Goal: Task Accomplishment & Management: Manage account settings

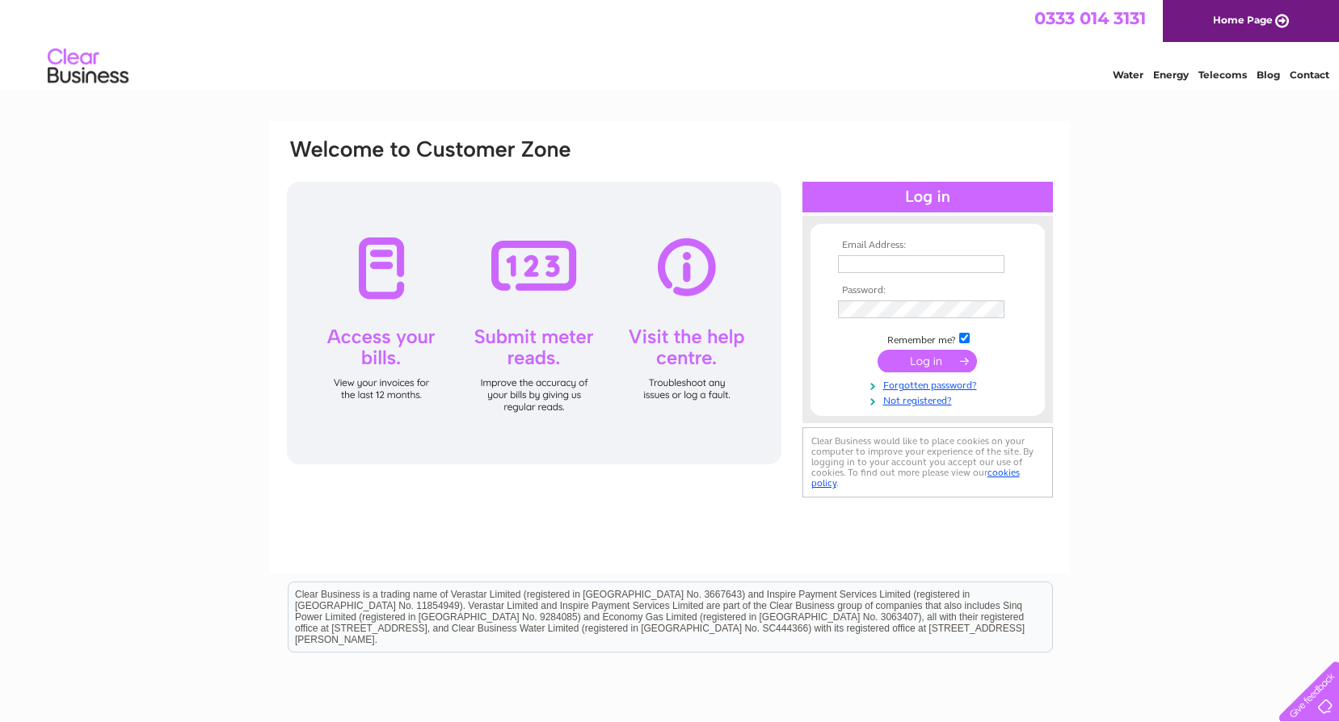
click at [858, 269] on input "text" at bounding box center [921, 264] width 166 height 18
type input "[PERSON_NAME][EMAIL_ADDRESS][PERSON_NAME][DOMAIN_NAME]"
click at [949, 366] on input "submit" at bounding box center [927, 363] width 99 height 23
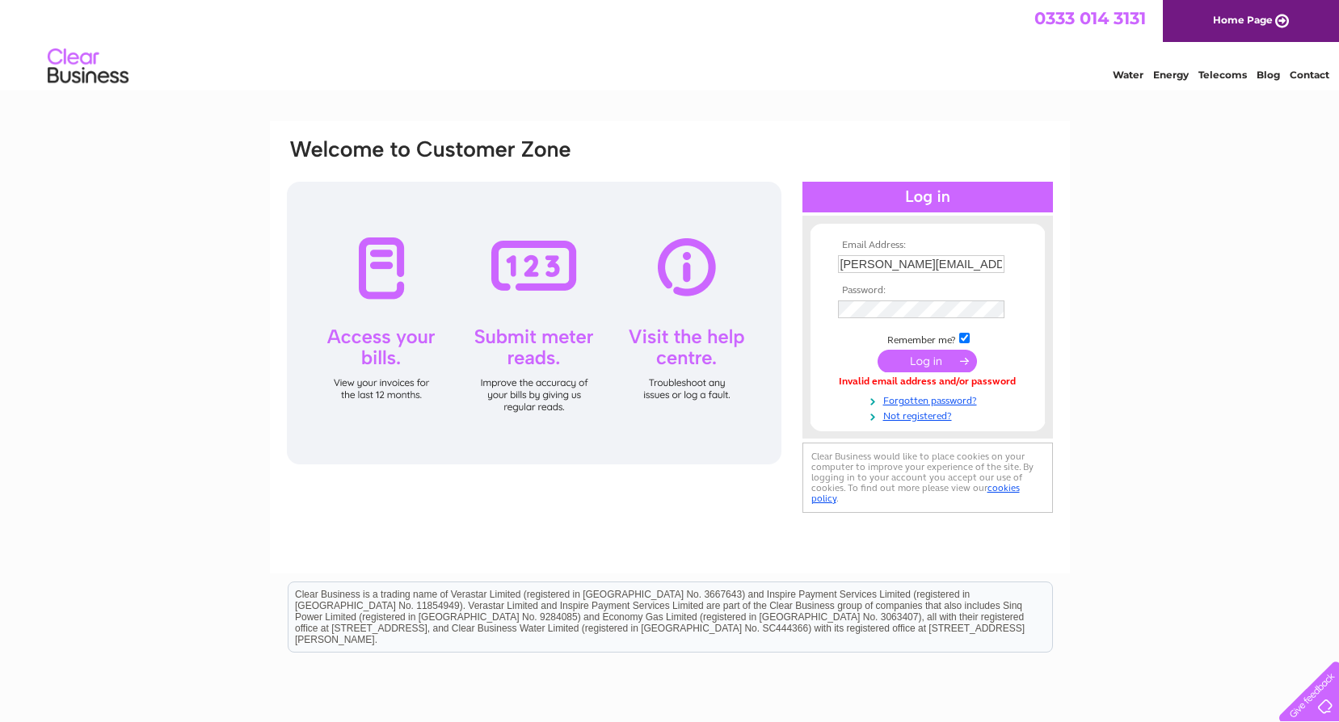
click at [941, 261] on input "Bobby.Mckean@south-ayrshire.gov.uk" at bounding box center [921, 264] width 166 height 18
click at [998, 263] on input "Bobby.Mckean@south-ayrshire.gov.uk" at bounding box center [922, 264] width 168 height 19
click at [934, 362] on input "submit" at bounding box center [927, 363] width 99 height 23
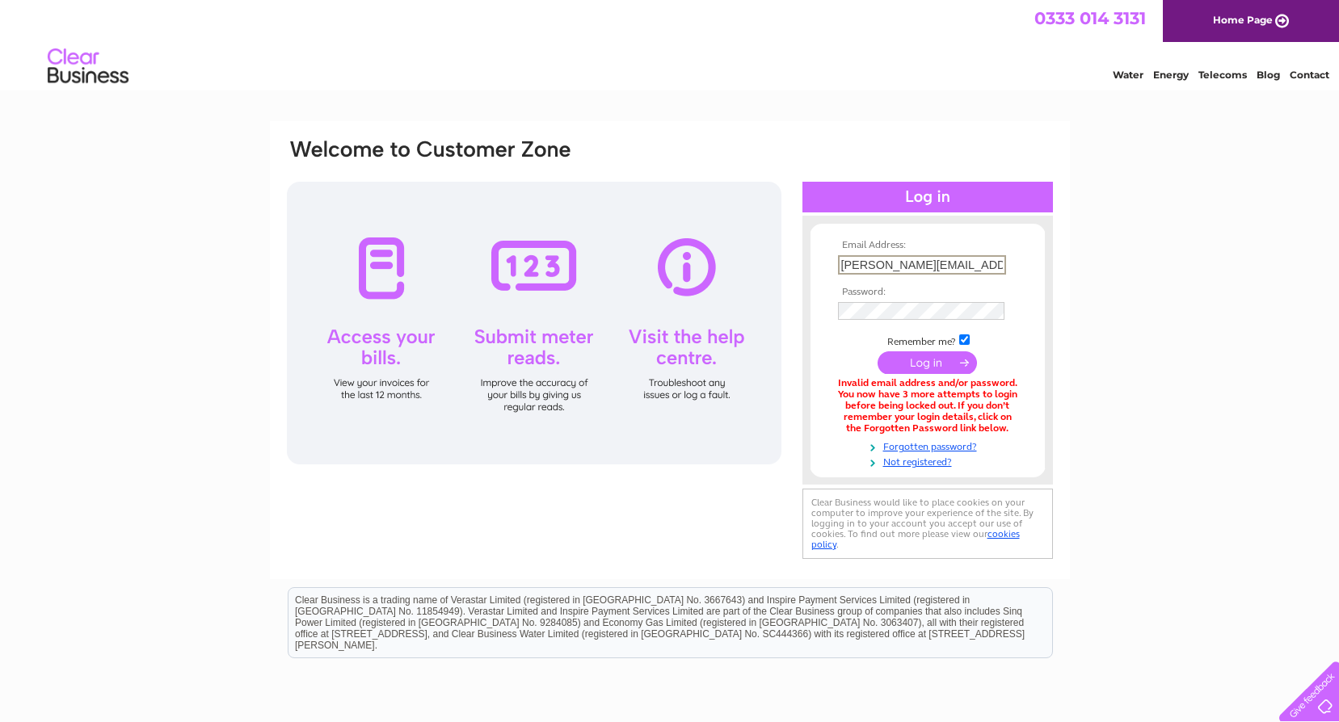
click at [928, 264] on input "[PERSON_NAME][EMAIL_ADDRESS][PERSON_NAME][DOMAIN_NAME]" at bounding box center [922, 264] width 168 height 19
click at [1002, 263] on input "[PERSON_NAME][EMAIL_ADDRESS][PERSON_NAME][DOMAIN_NAME]" at bounding box center [922, 264] width 168 height 19
click at [1002, 269] on input "[PERSON_NAME][EMAIL_ADDRESS][PERSON_NAME][DOMAIN_NAME]" at bounding box center [922, 264] width 168 height 19
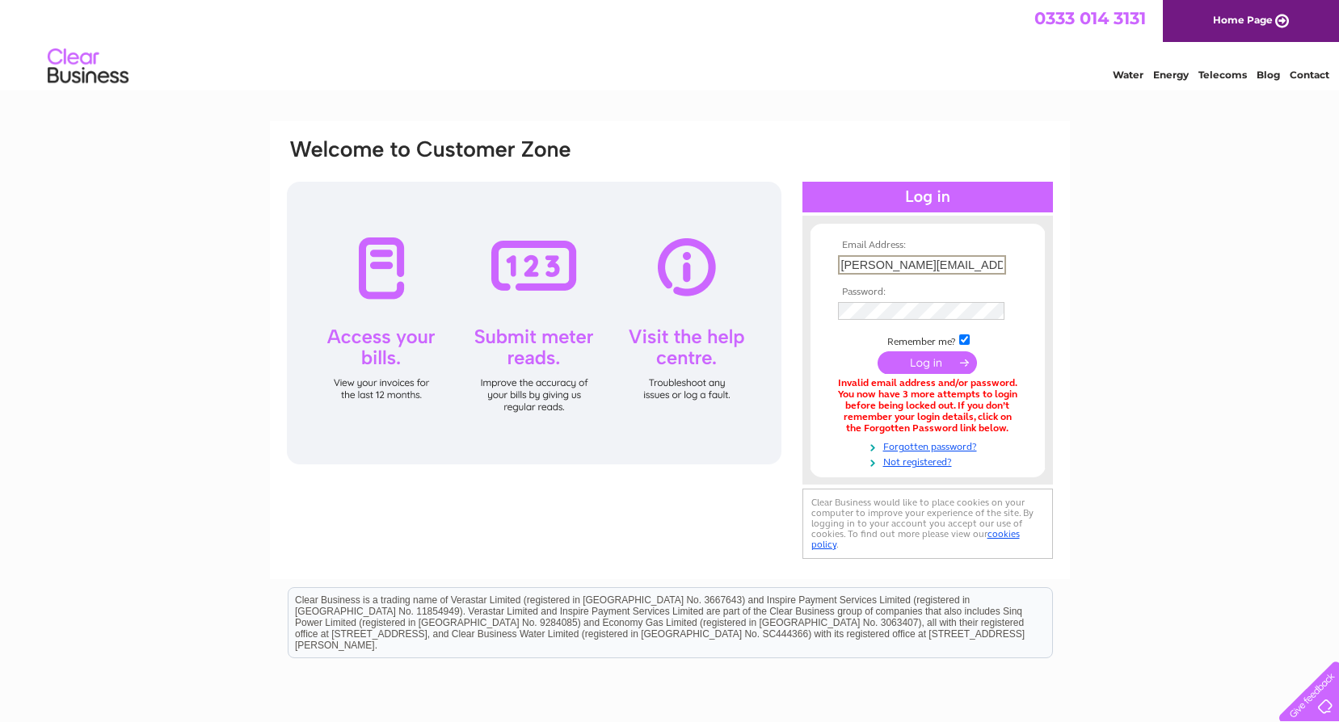
drag, startPoint x: 924, startPoint y: 270, endPoint x: 767, endPoint y: 278, distance: 157.0
click at [767, 278] on div "Email Address: Bobby.Mckean@south-ayrshire.gov.uk Password:" at bounding box center [669, 350] width 769 height 426
drag, startPoint x: 992, startPoint y: 268, endPoint x: 1000, endPoint y: 264, distance: 9.8
click at [994, 267] on input "Bobby.Mckean@south-ayrshire.gov.uk" at bounding box center [922, 264] width 168 height 19
click at [1001, 263] on input "Bobby.Mckean@south-ayrshire.gov.uk" at bounding box center [922, 264] width 168 height 19
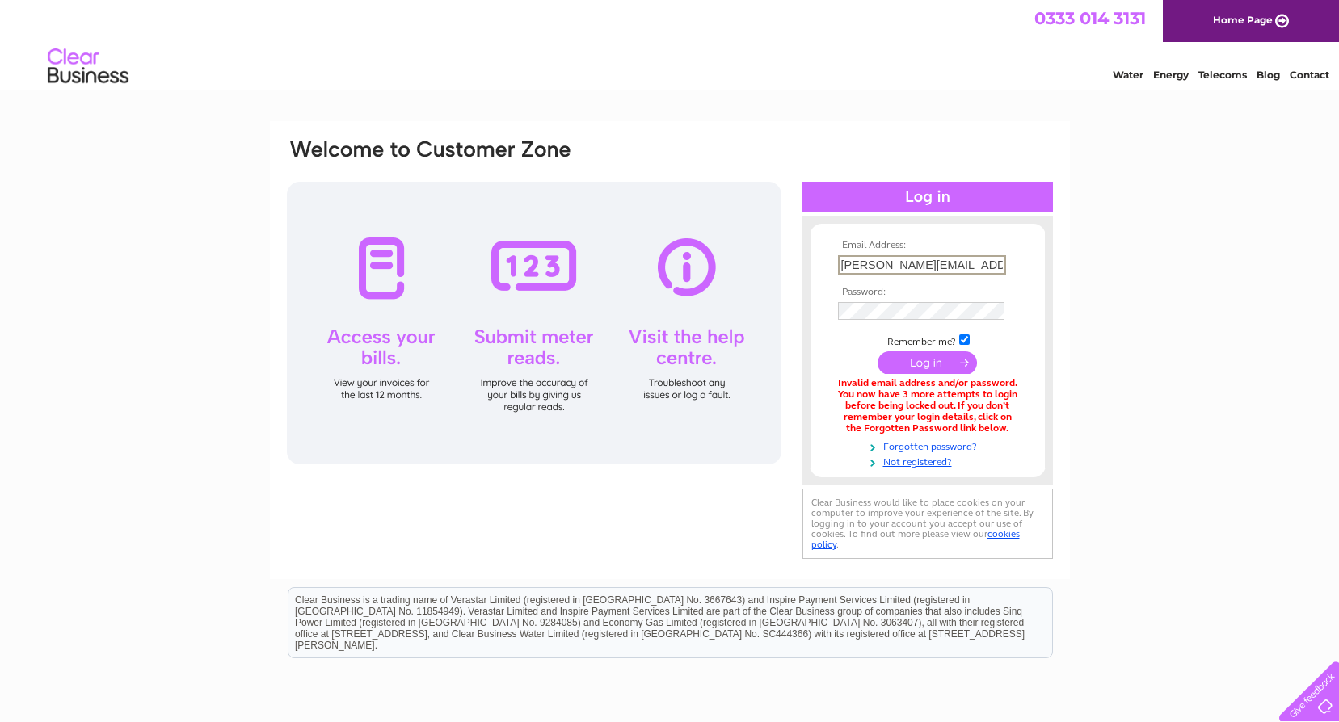
click at [1001, 263] on input "Bobby.Mckean@south-ayrshire.gov.uk" at bounding box center [922, 264] width 168 height 19
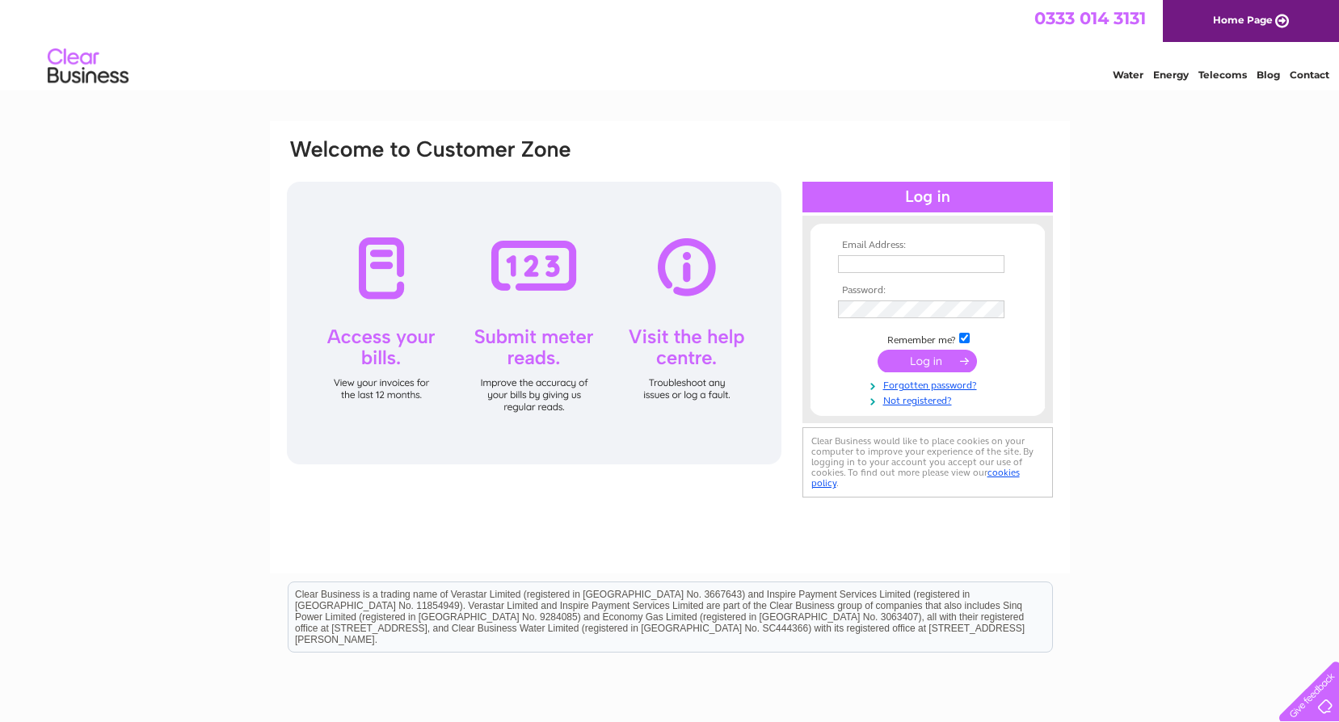
click at [848, 262] on input "text" at bounding box center [921, 264] width 166 height 18
type input "Bobby.McKean@south-ayrshire.gov.uk"
click at [921, 362] on input "submit" at bounding box center [927, 361] width 99 height 23
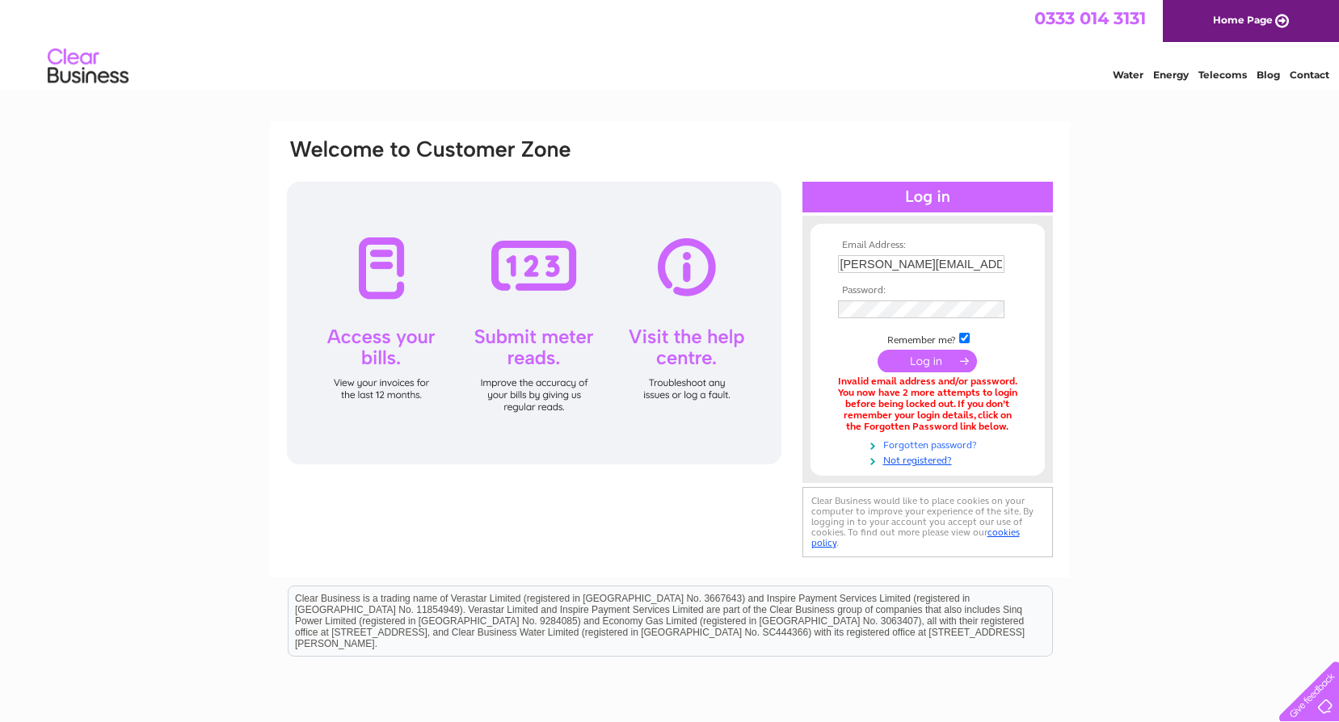
click at [945, 444] on link "Forgotten password?" at bounding box center [929, 443] width 183 height 15
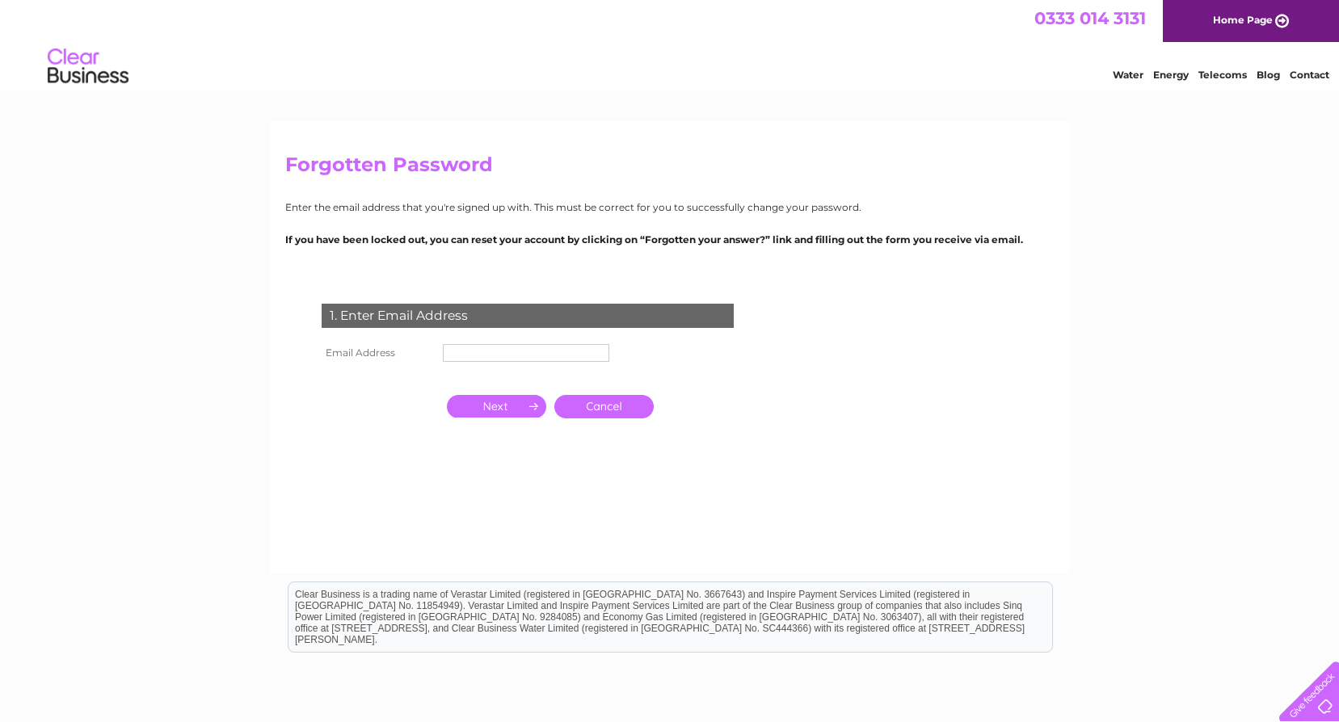
click at [450, 351] on input "text" at bounding box center [526, 353] width 166 height 18
type input "[PERSON_NAME][EMAIL_ADDRESS][PERSON_NAME][DOMAIN_NAME]"
click at [508, 408] on input "button" at bounding box center [496, 408] width 99 height 23
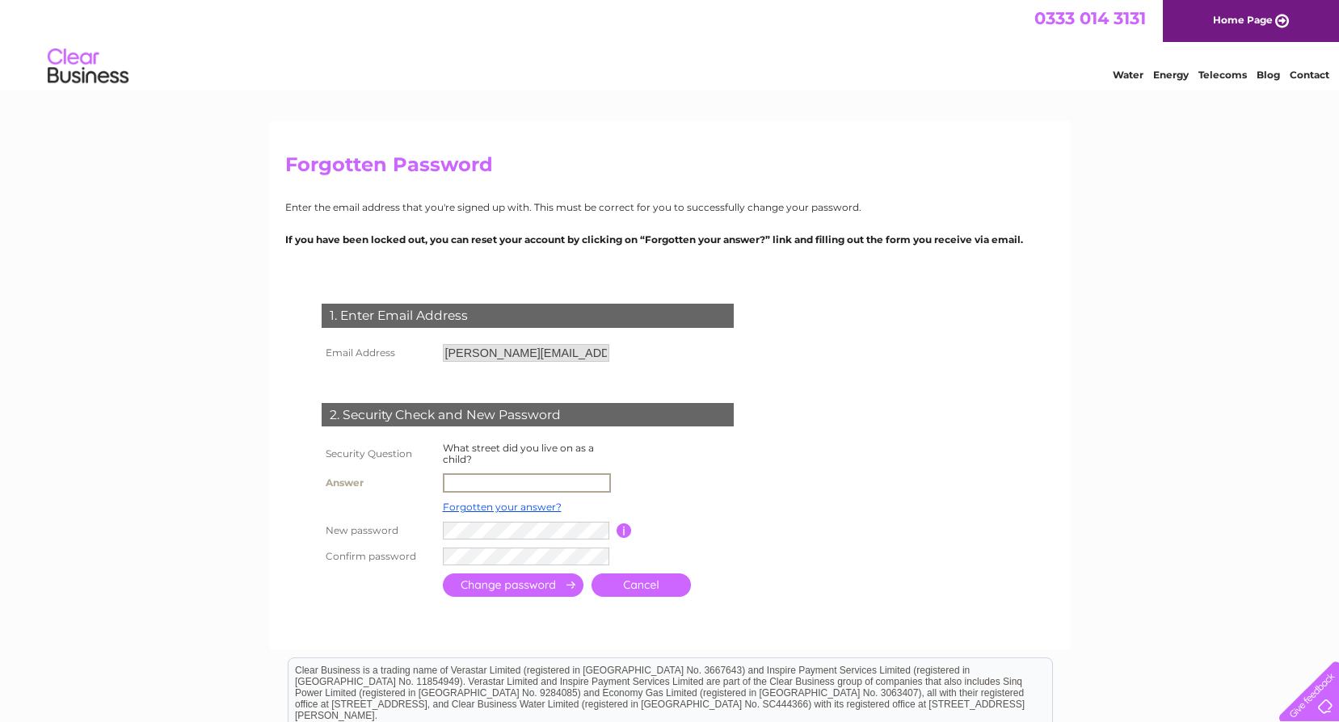
click at [476, 482] on input "text" at bounding box center [527, 483] width 168 height 19
type input "Mossbank"
click at [521, 584] on input "submit" at bounding box center [513, 585] width 141 height 23
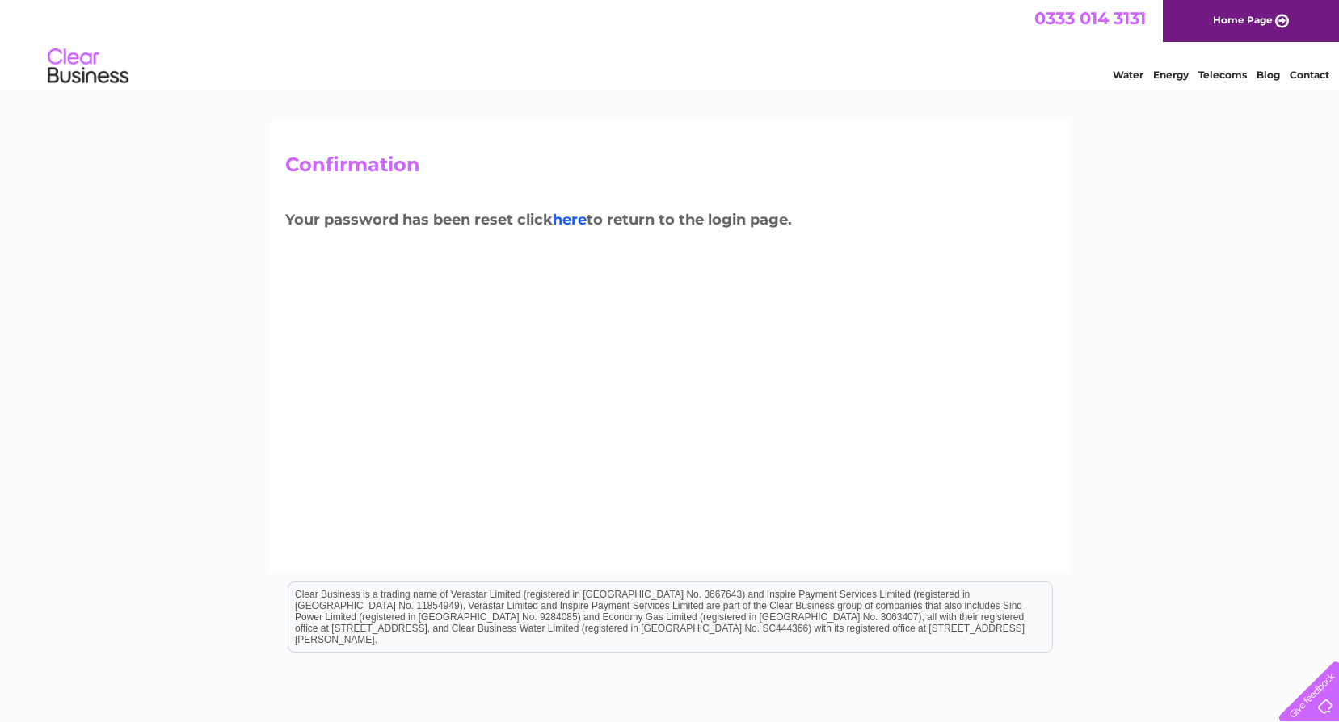
click at [574, 220] on link "here" at bounding box center [570, 220] width 34 height 18
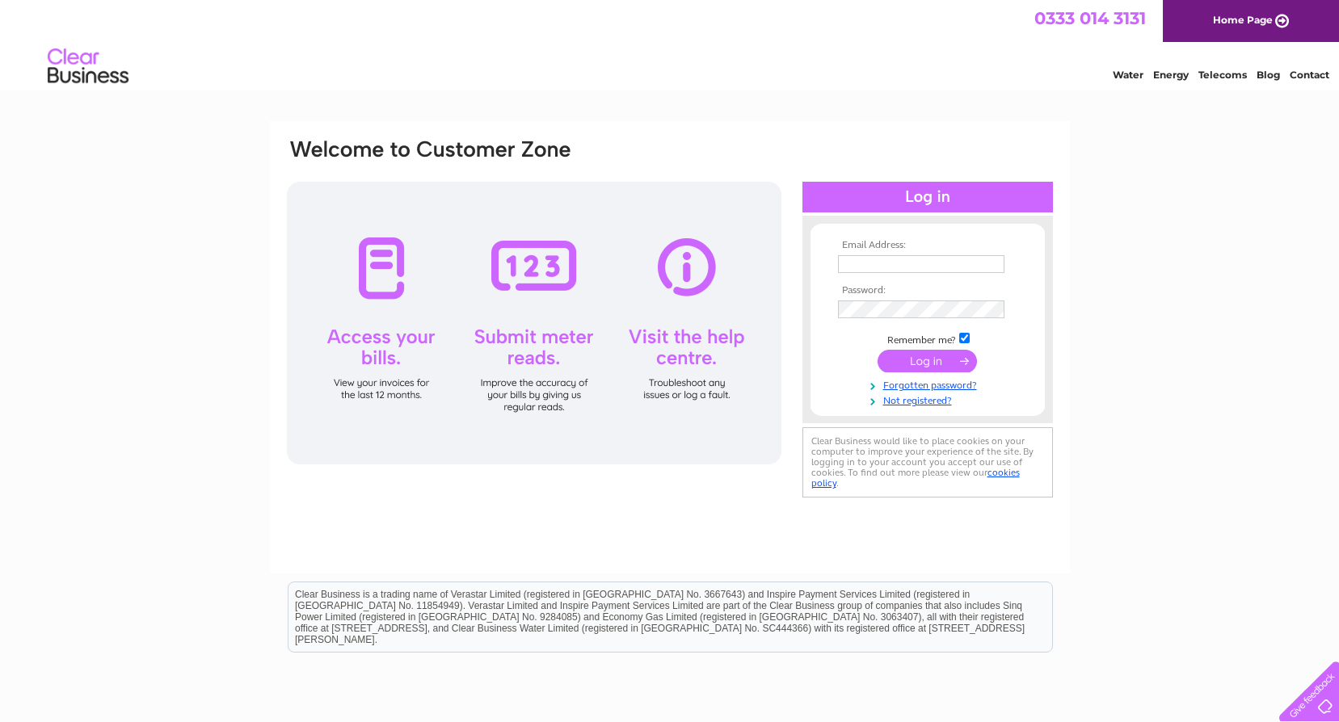
click at [871, 258] on input "text" at bounding box center [921, 264] width 166 height 18
type input "Bobby.McKean@south-ayrshire.gov.uk"
click at [926, 362] on input "submit" at bounding box center [927, 363] width 99 height 23
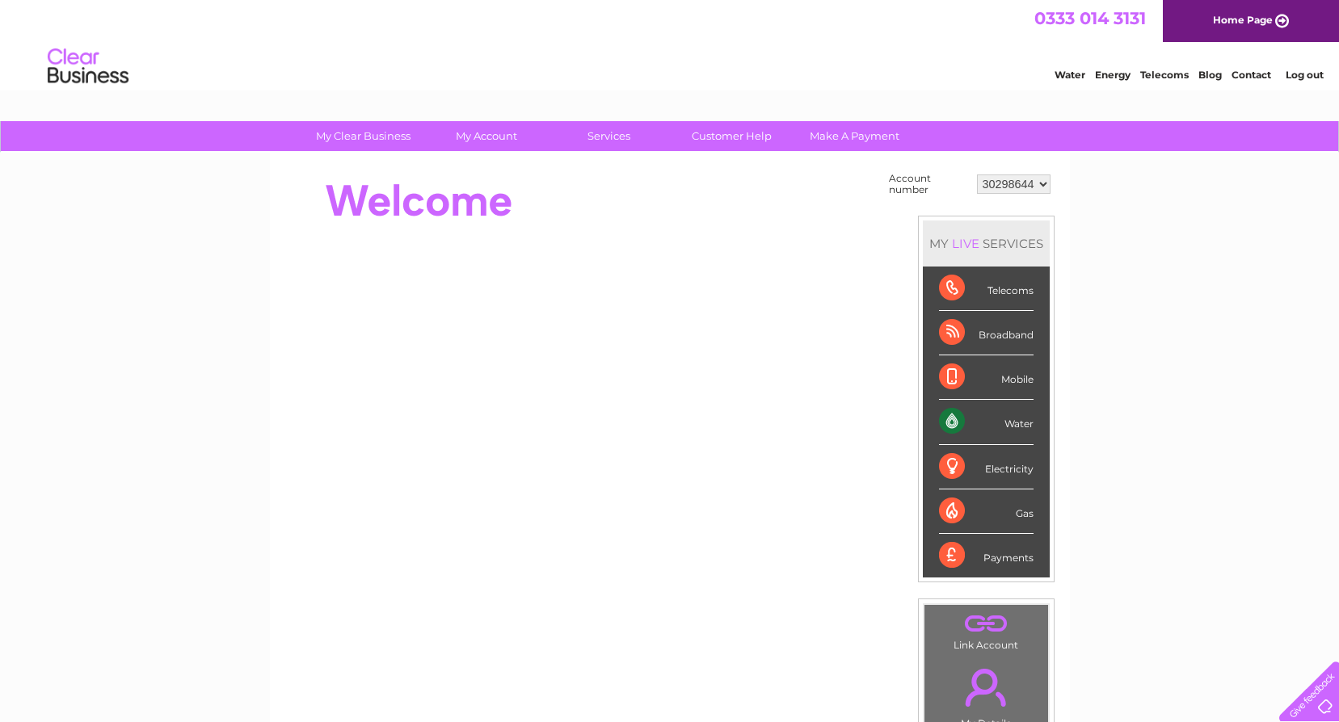
click at [1047, 186] on select "30298644" at bounding box center [1014, 184] width 74 height 19
click at [1046, 181] on select "30298644" at bounding box center [1014, 184] width 74 height 19
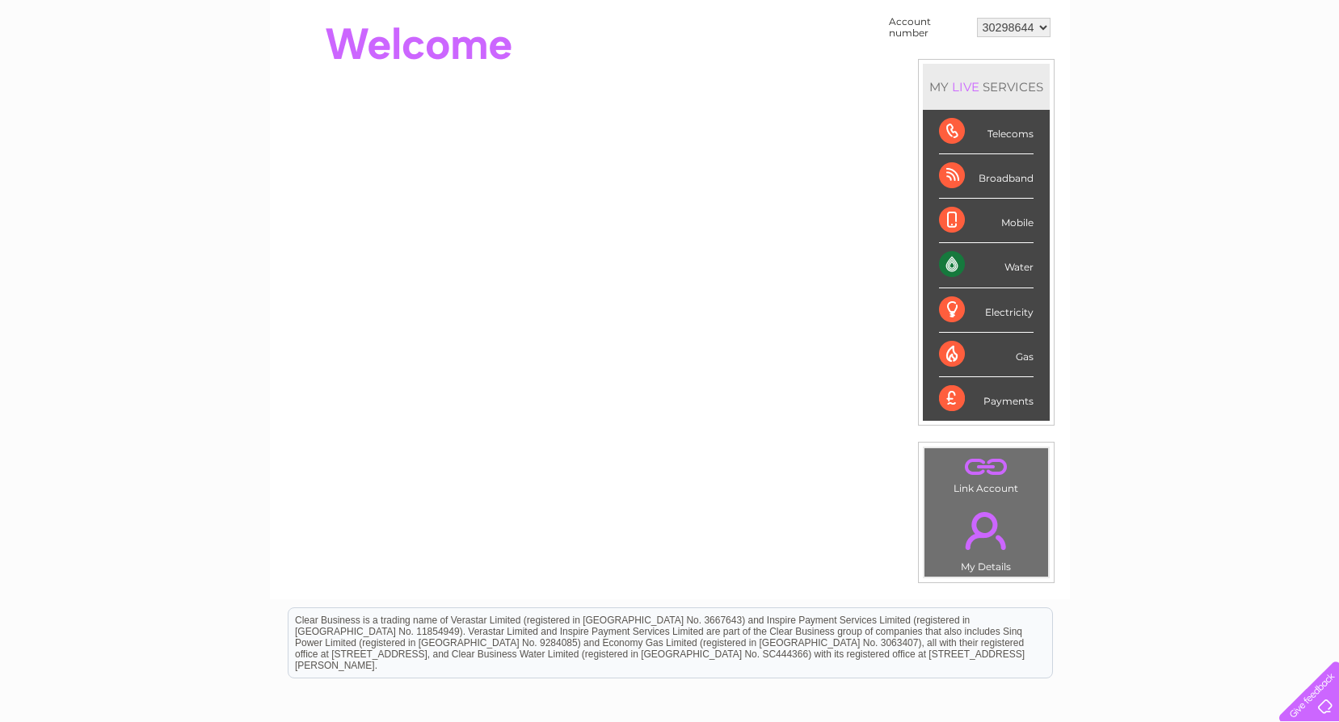
scroll to position [162, 0]
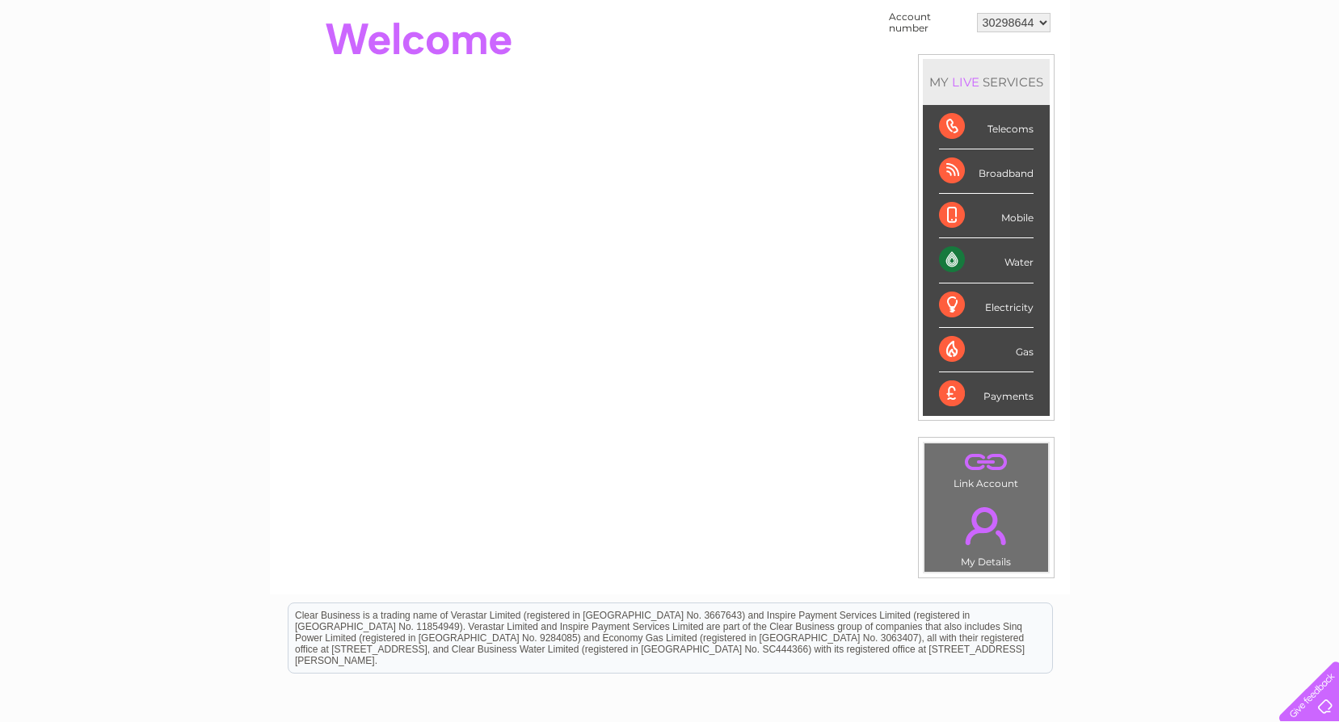
click at [977, 464] on link "." at bounding box center [986, 462] width 116 height 28
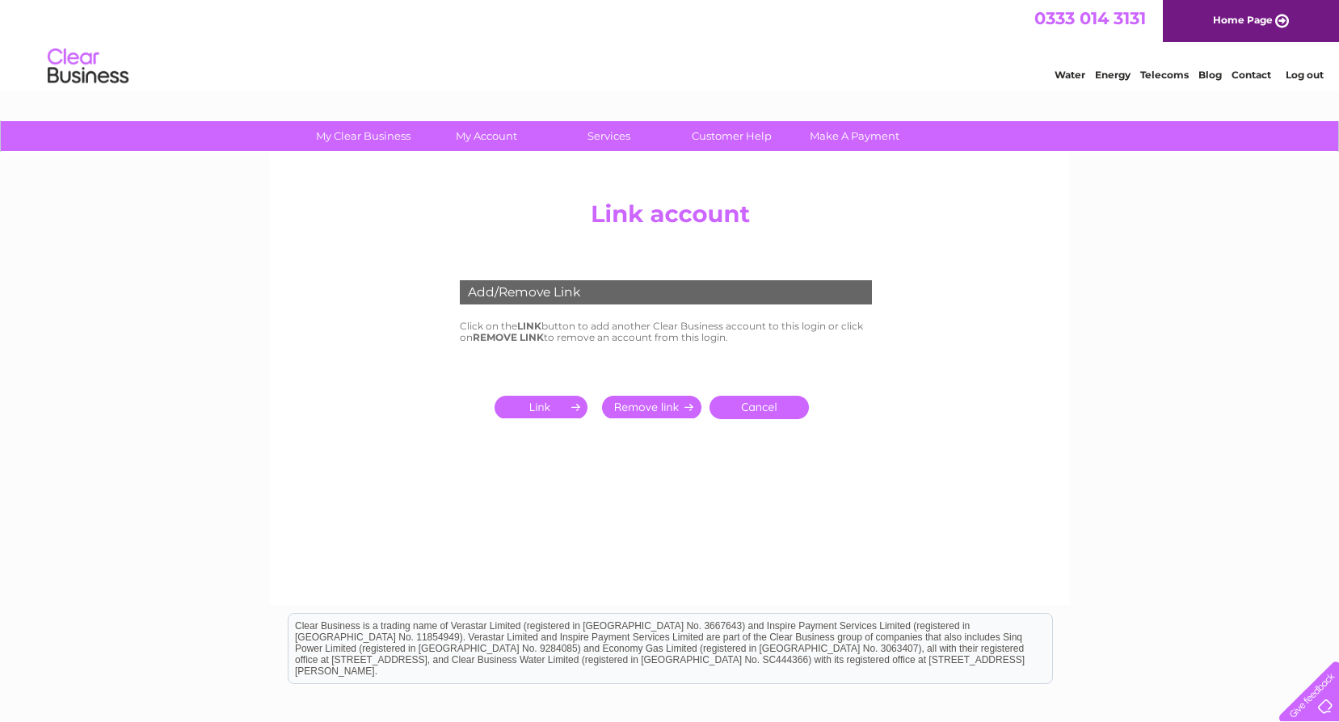
click at [558, 403] on input "submit" at bounding box center [544, 407] width 99 height 23
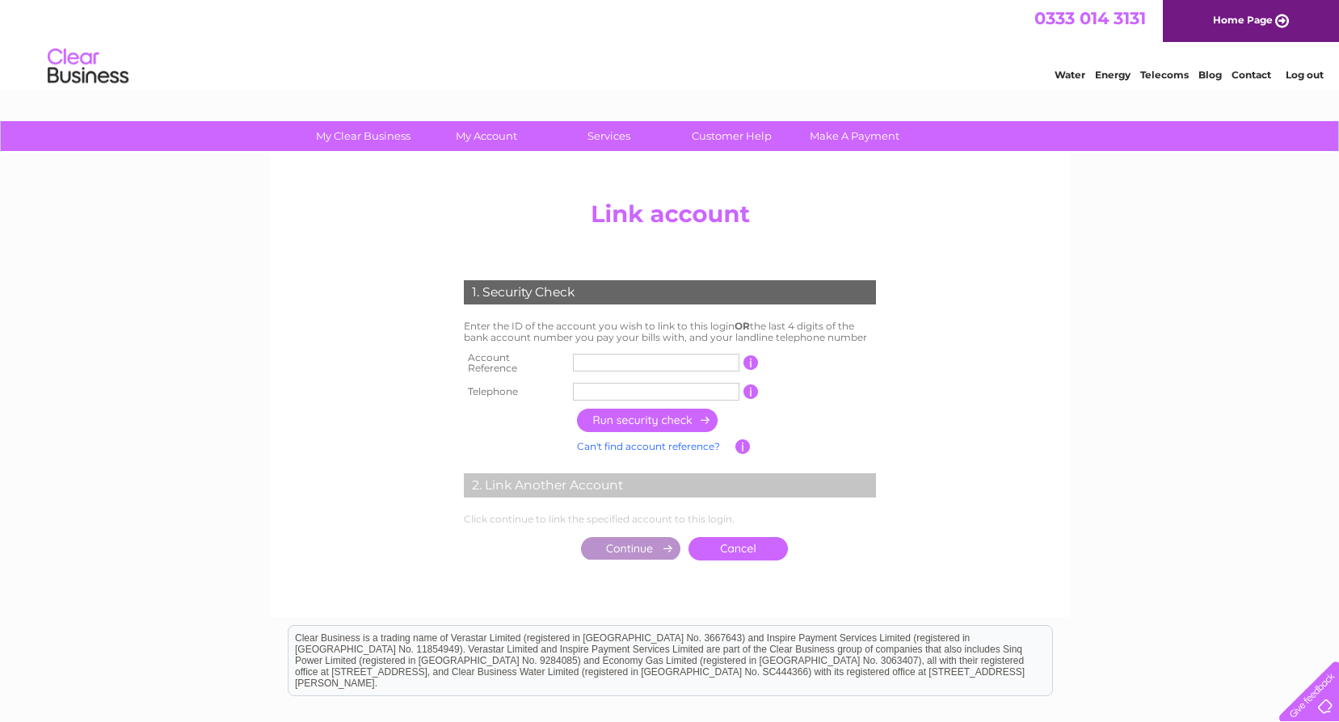
click at [594, 361] on input "text" at bounding box center [656, 363] width 166 height 18
click at [583, 360] on input "text" at bounding box center [656, 363] width 166 height 18
type input "30308810"
click at [592, 387] on input "text" at bounding box center [656, 392] width 166 height 18
type input "01292613065"
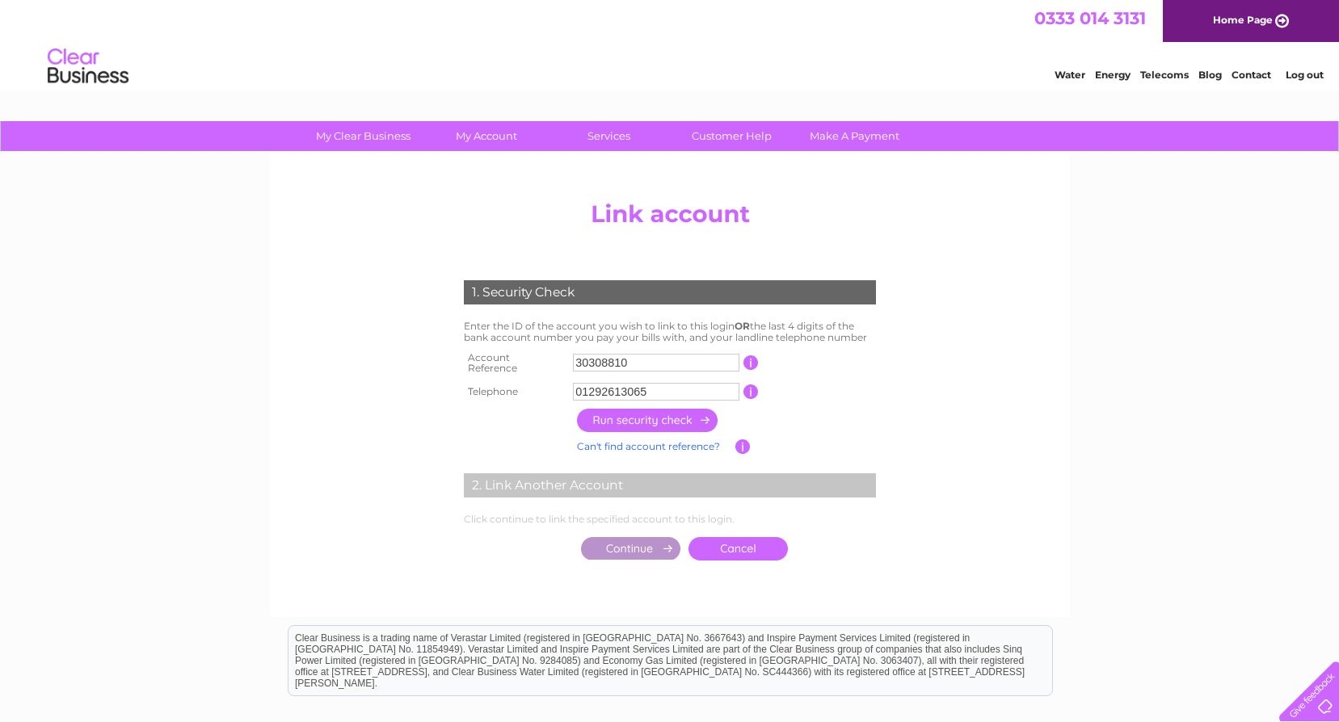
click at [676, 415] on input "button" at bounding box center [648, 420] width 142 height 23
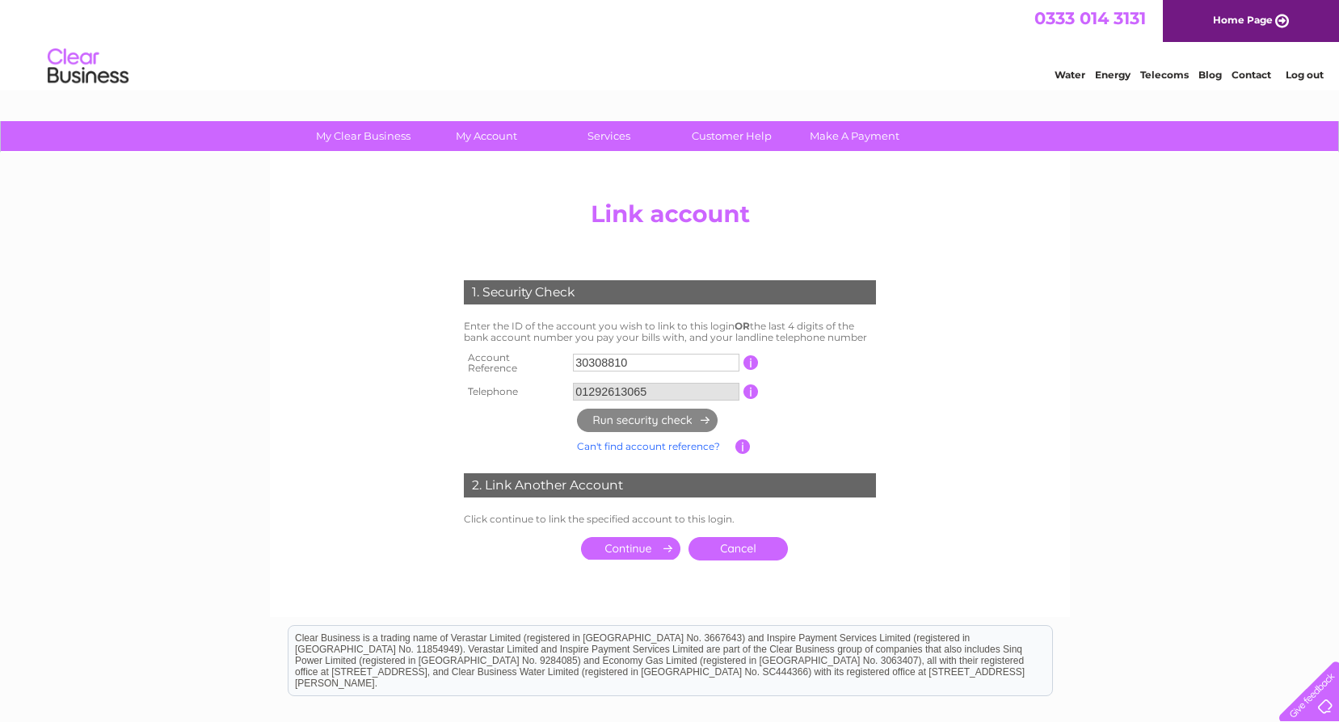
click at [641, 545] on input "submit" at bounding box center [630, 548] width 99 height 23
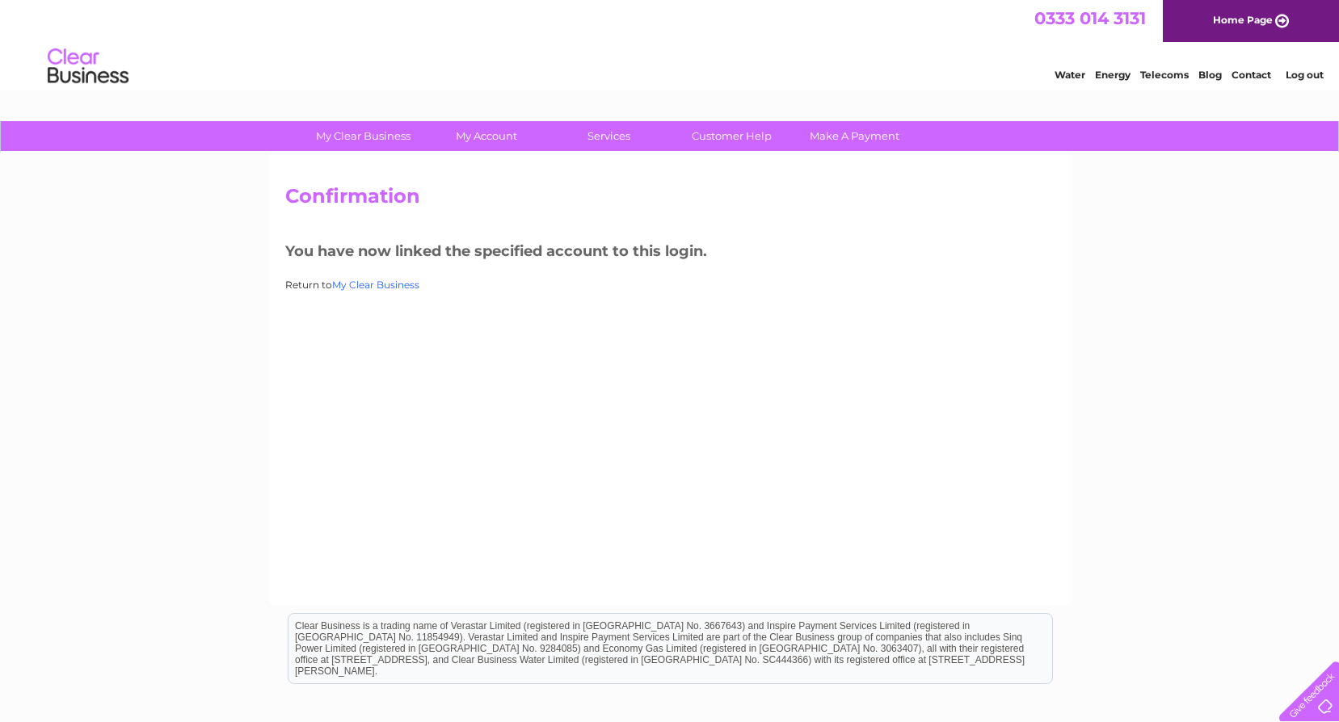
click at [396, 284] on link "My Clear Business" at bounding box center [375, 285] width 87 height 12
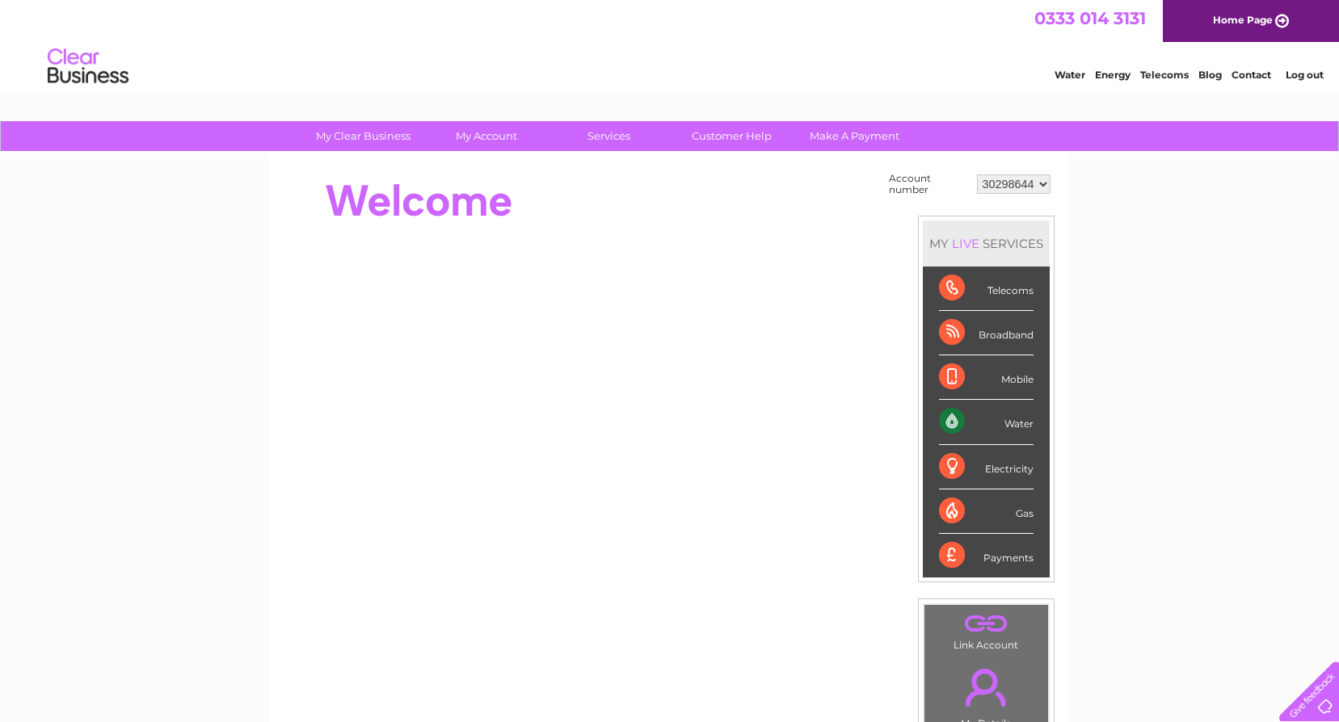
click at [1046, 185] on select "30298644 30308810" at bounding box center [1014, 184] width 74 height 19
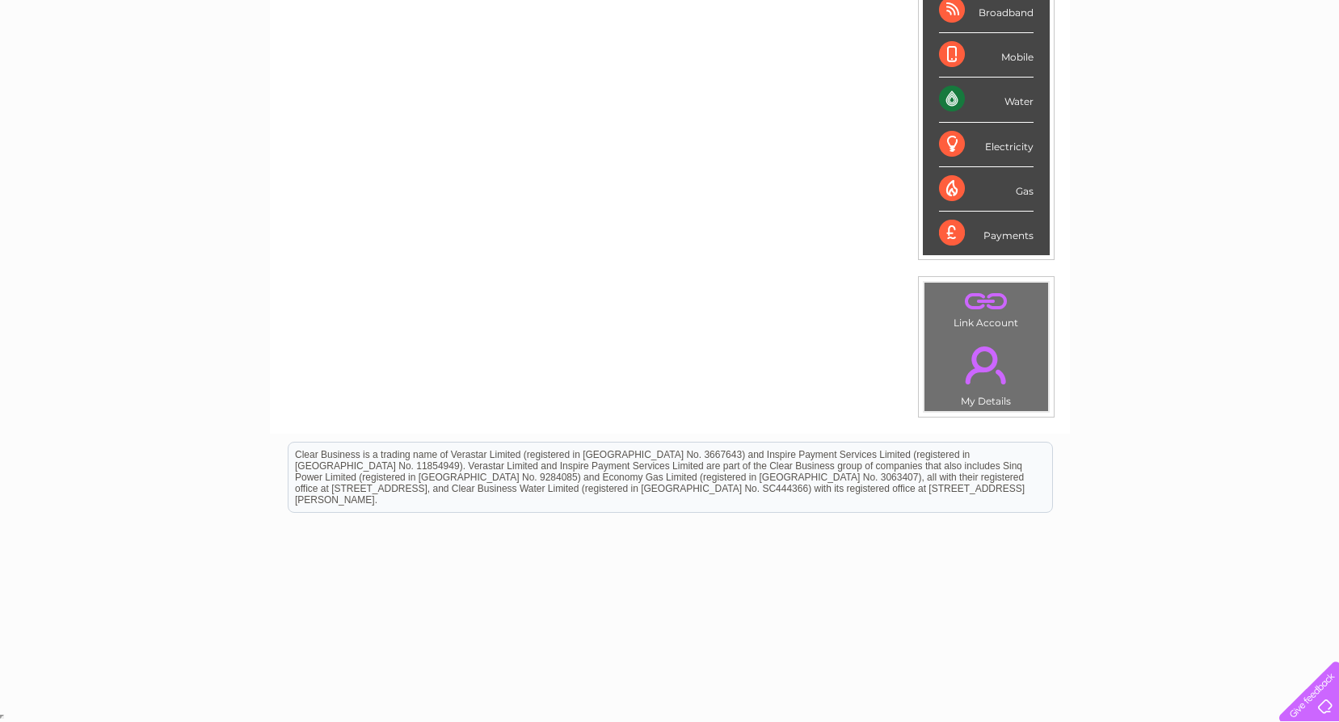
click at [975, 307] on link "." at bounding box center [986, 301] width 116 height 28
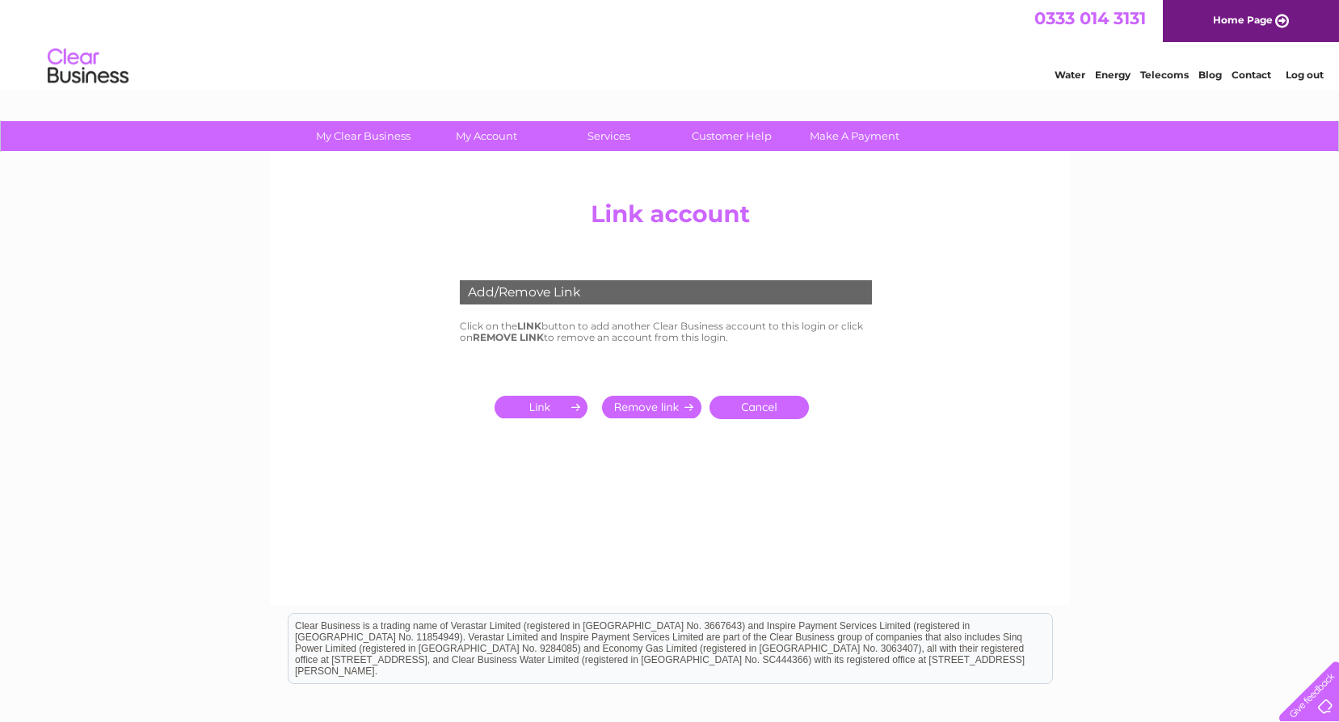
click at [565, 406] on input "submit" at bounding box center [544, 407] width 99 height 23
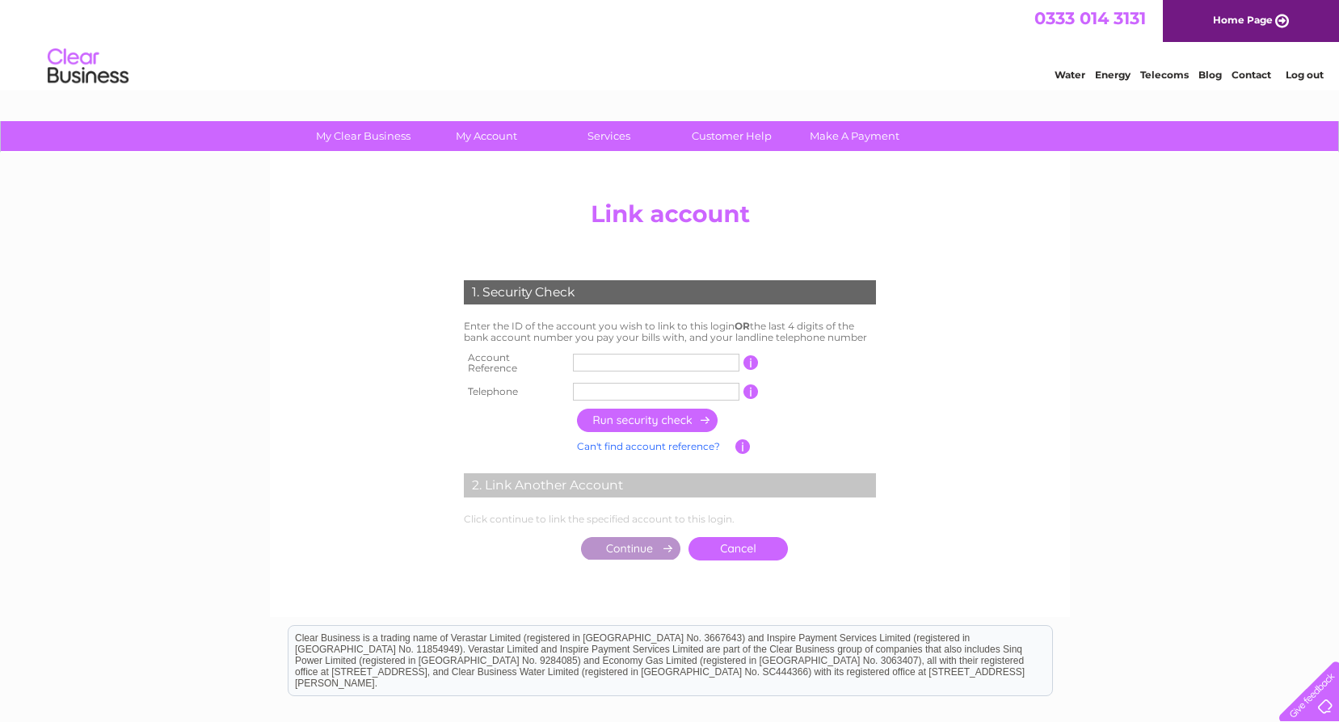
click at [587, 361] on input "text" at bounding box center [656, 363] width 166 height 18
type input "30298642"
click at [590, 383] on input "text" at bounding box center [656, 392] width 166 height 18
type input "01292613065"
click at [667, 411] on input "button" at bounding box center [648, 420] width 142 height 23
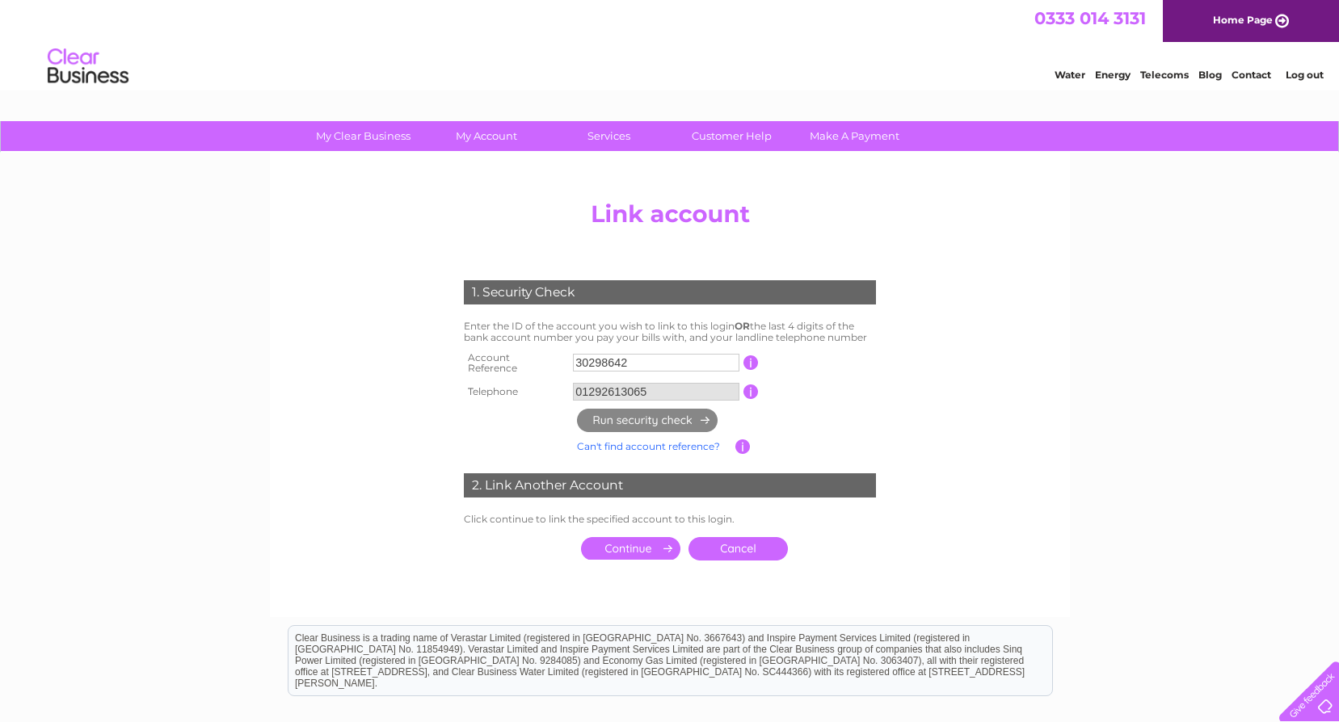
click at [642, 539] on input "submit" at bounding box center [630, 548] width 99 height 23
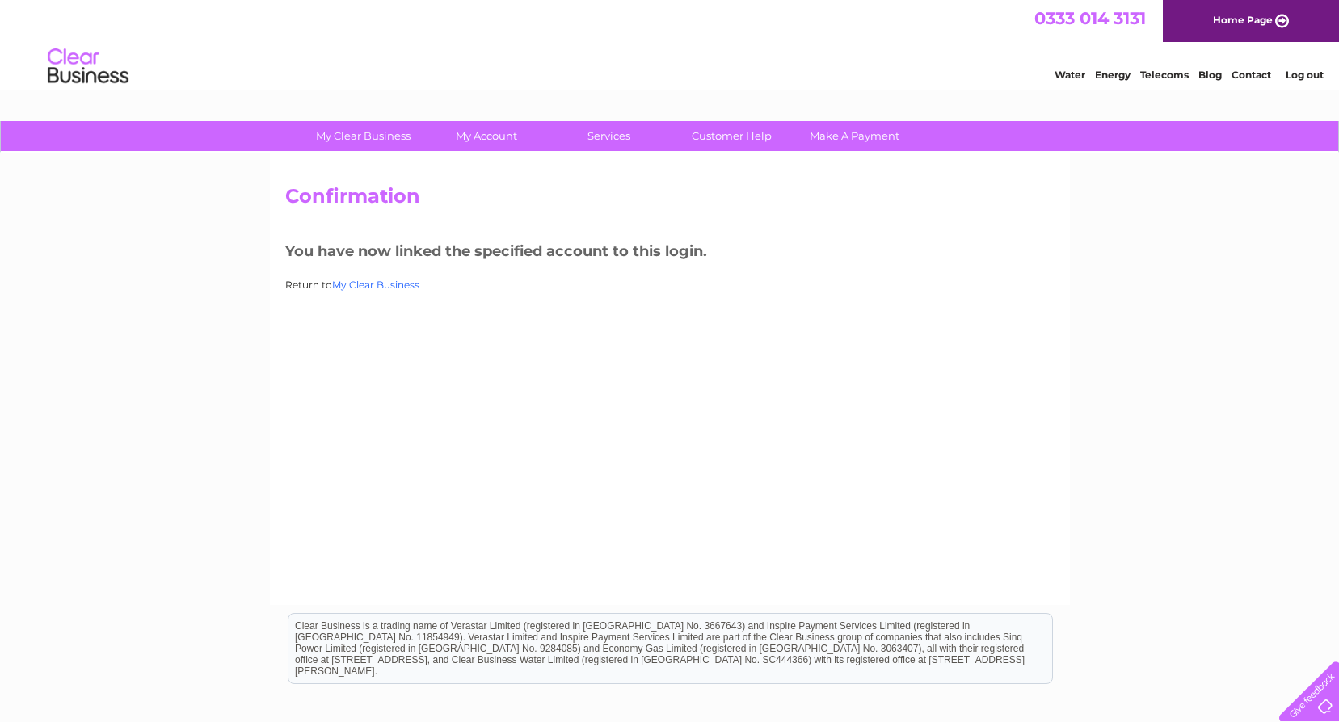
click at [397, 284] on link "My Clear Business" at bounding box center [375, 285] width 87 height 12
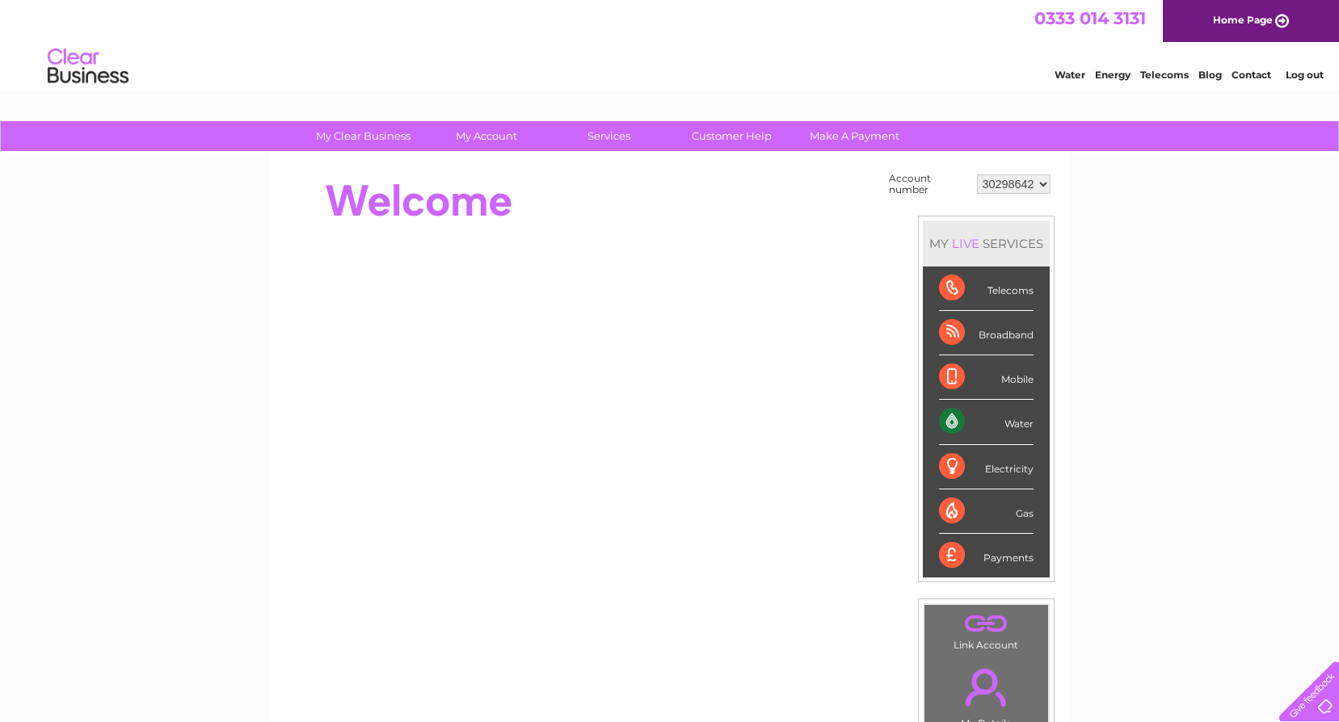
click at [1042, 183] on select "30298642 30298644 30308810" at bounding box center [1014, 184] width 74 height 19
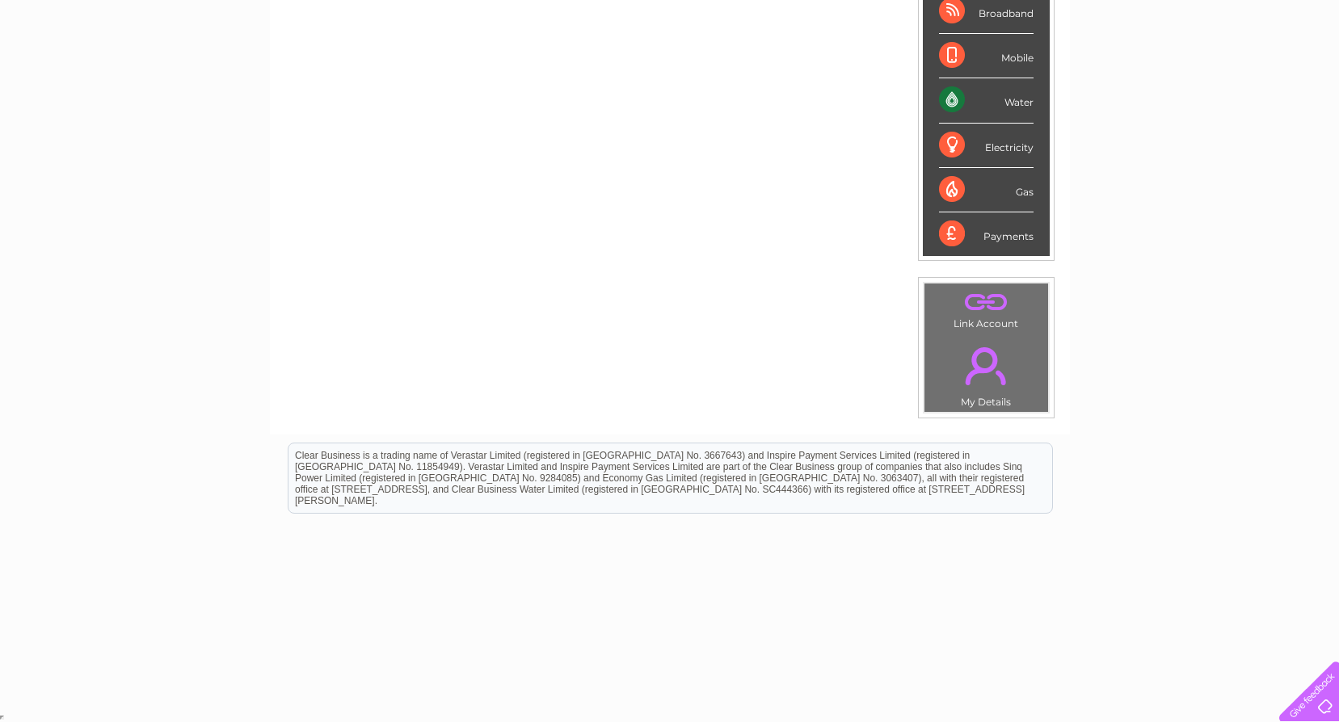
scroll to position [322, 0]
click at [979, 299] on link "." at bounding box center [986, 301] width 116 height 28
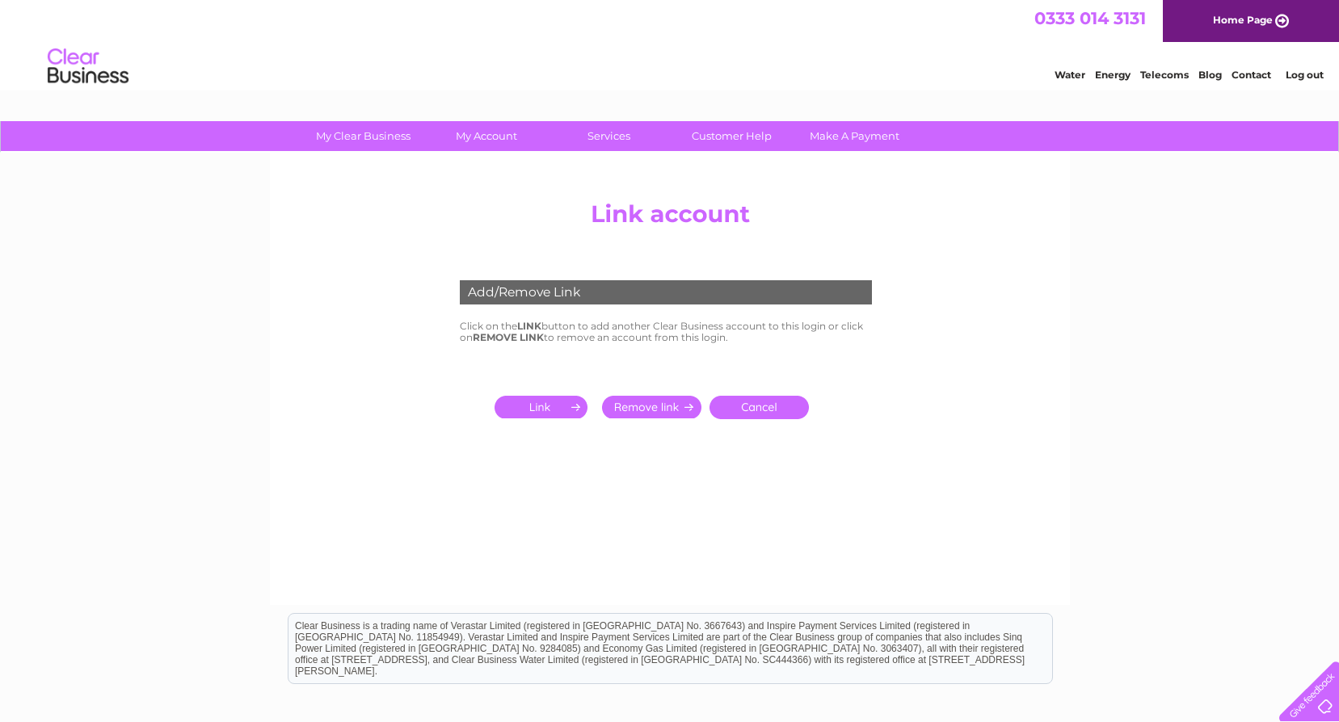
click at [536, 408] on input "submit" at bounding box center [544, 407] width 99 height 23
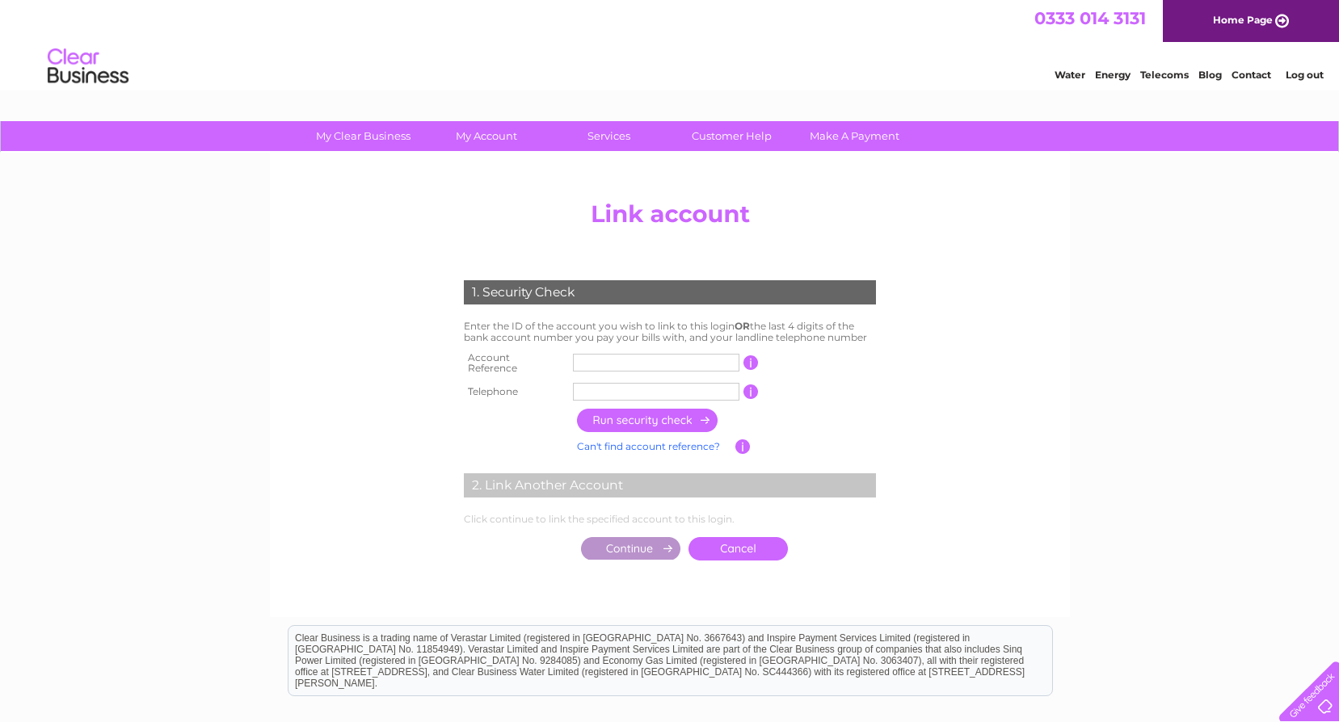
click at [596, 356] on input "text" at bounding box center [656, 363] width 166 height 18
type input "30323432"
click at [596, 393] on input "text" at bounding box center [656, 392] width 166 height 18
type input "01292613065"
click at [649, 414] on input "button" at bounding box center [648, 420] width 142 height 23
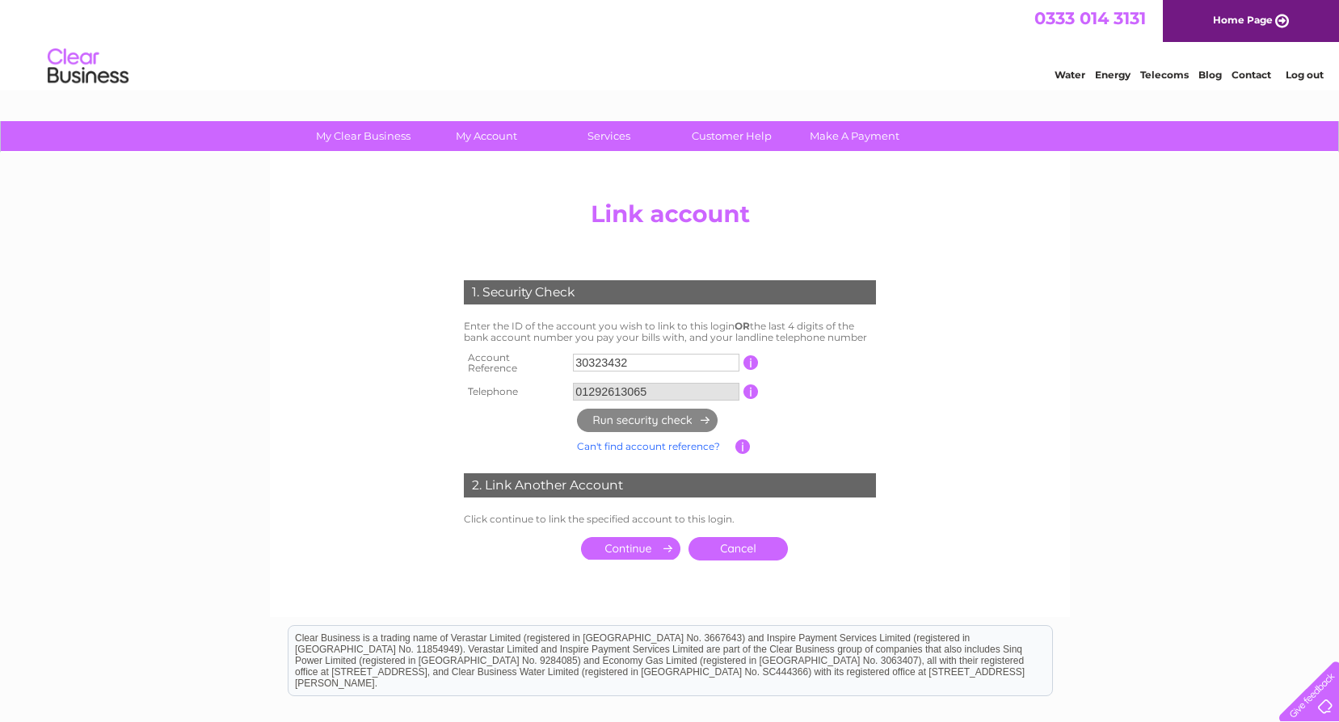
click at [657, 541] on input "submit" at bounding box center [630, 548] width 99 height 23
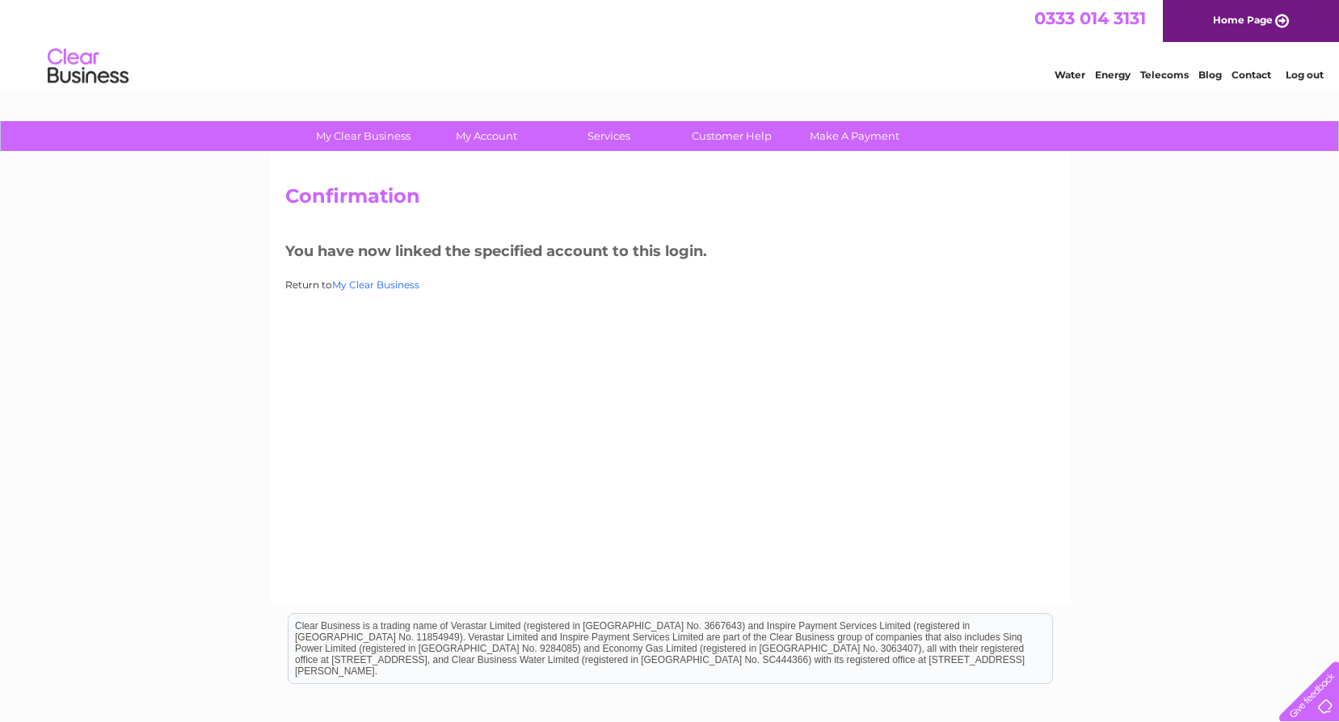
click at [392, 288] on link "My Clear Business" at bounding box center [375, 285] width 87 height 12
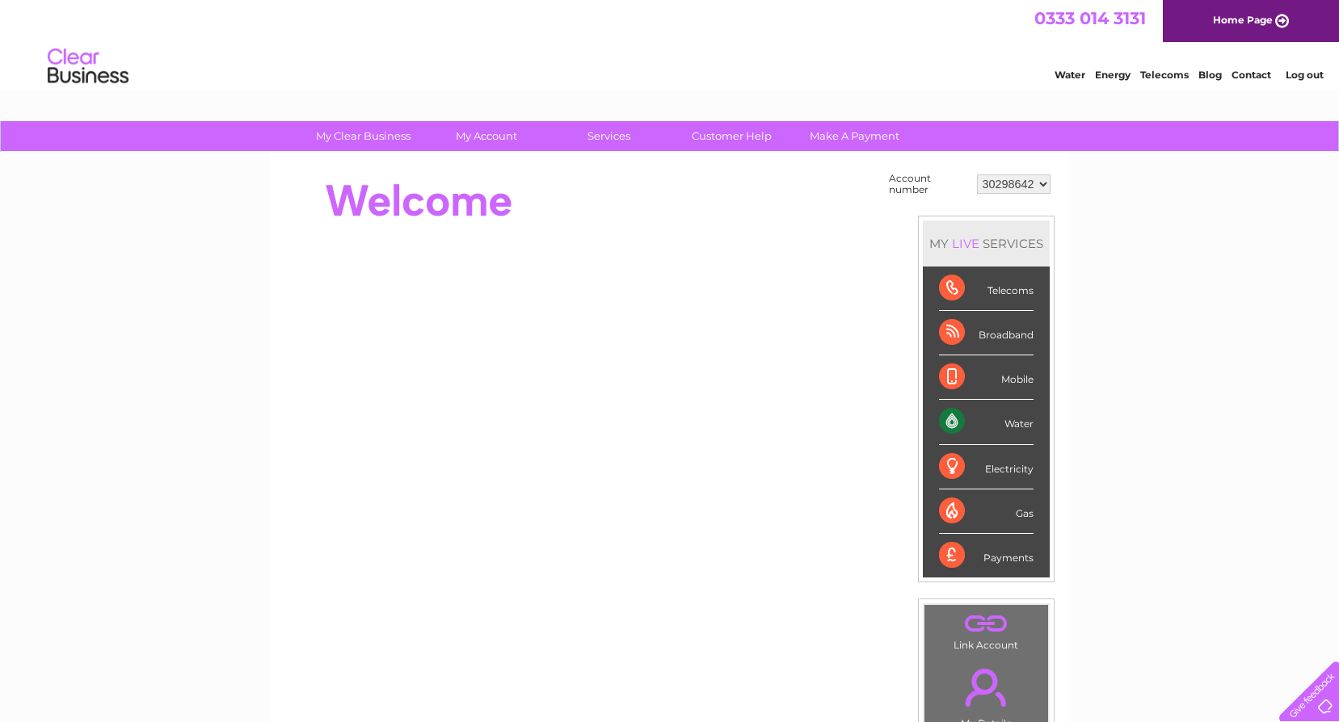
click at [1046, 183] on select "30298642 30298644 30308810 30323432" at bounding box center [1014, 184] width 74 height 19
click at [975, 626] on link "." at bounding box center [986, 623] width 116 height 28
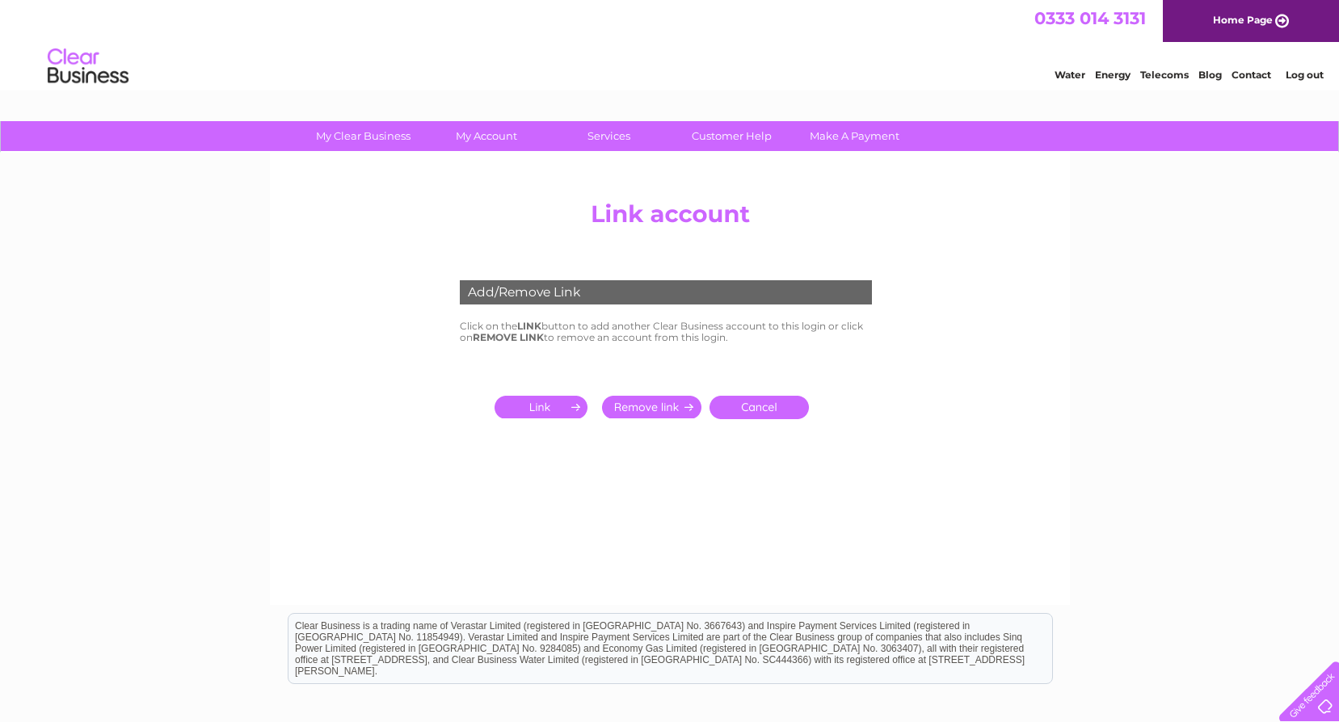
click at [547, 410] on input "submit" at bounding box center [544, 407] width 99 height 23
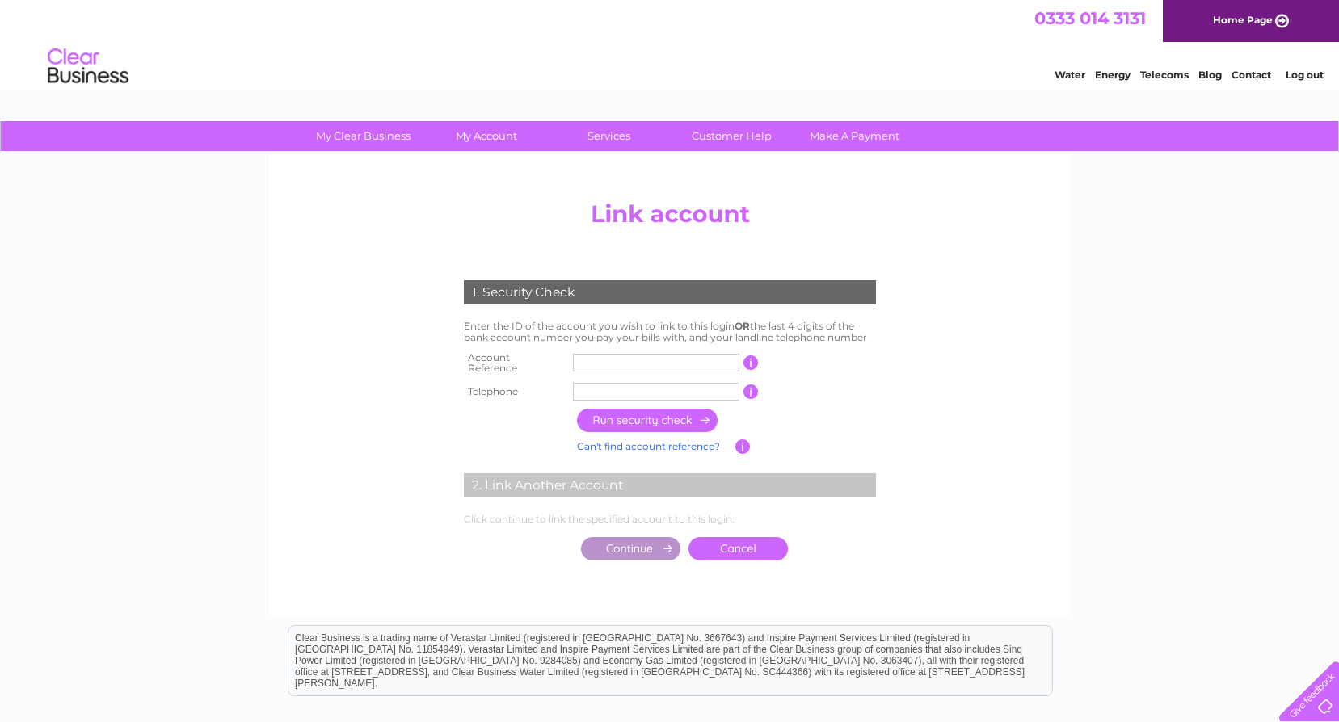
click at [587, 356] on input "text" at bounding box center [656, 363] width 166 height 18
type input "30297982"
click at [594, 387] on input "text" at bounding box center [656, 392] width 166 height 18
type input "01292613065"
click at [631, 416] on input "button" at bounding box center [648, 420] width 142 height 23
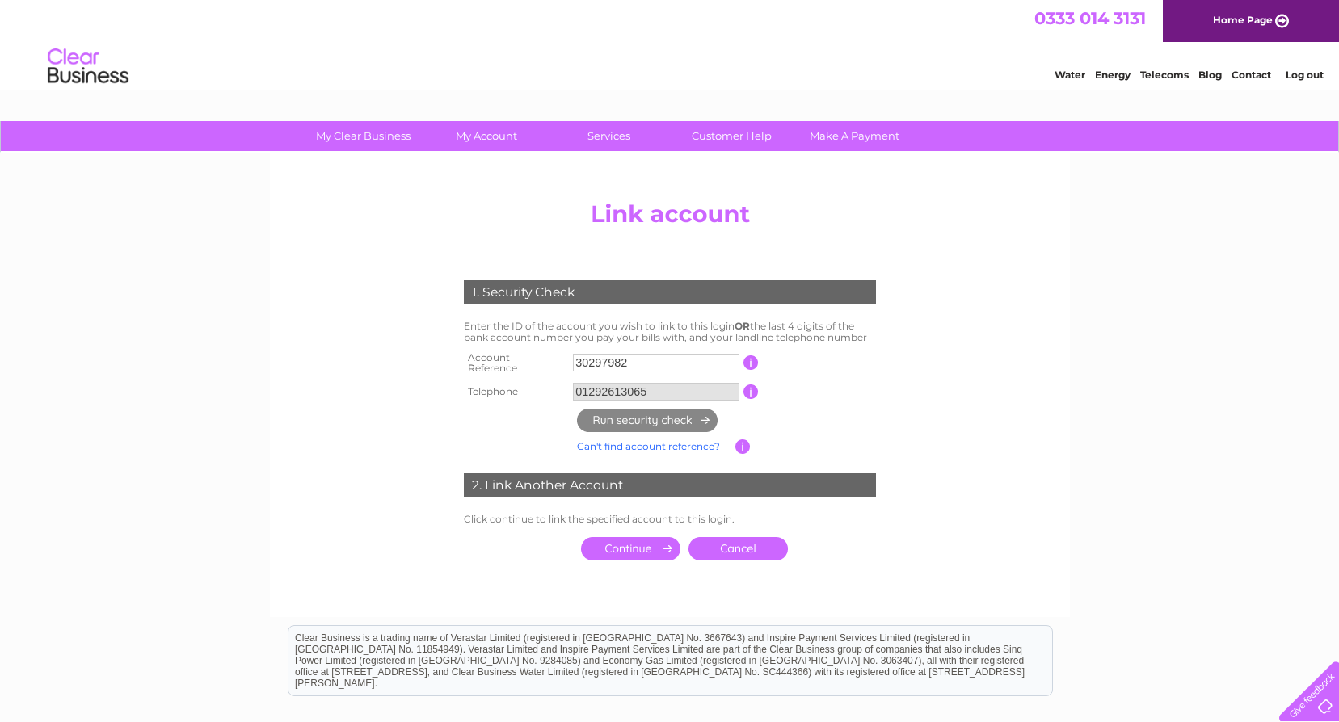
drag, startPoint x: 638, startPoint y: 539, endPoint x: 691, endPoint y: 545, distance: 52.8
click at [638, 538] on input "submit" at bounding box center [630, 548] width 99 height 23
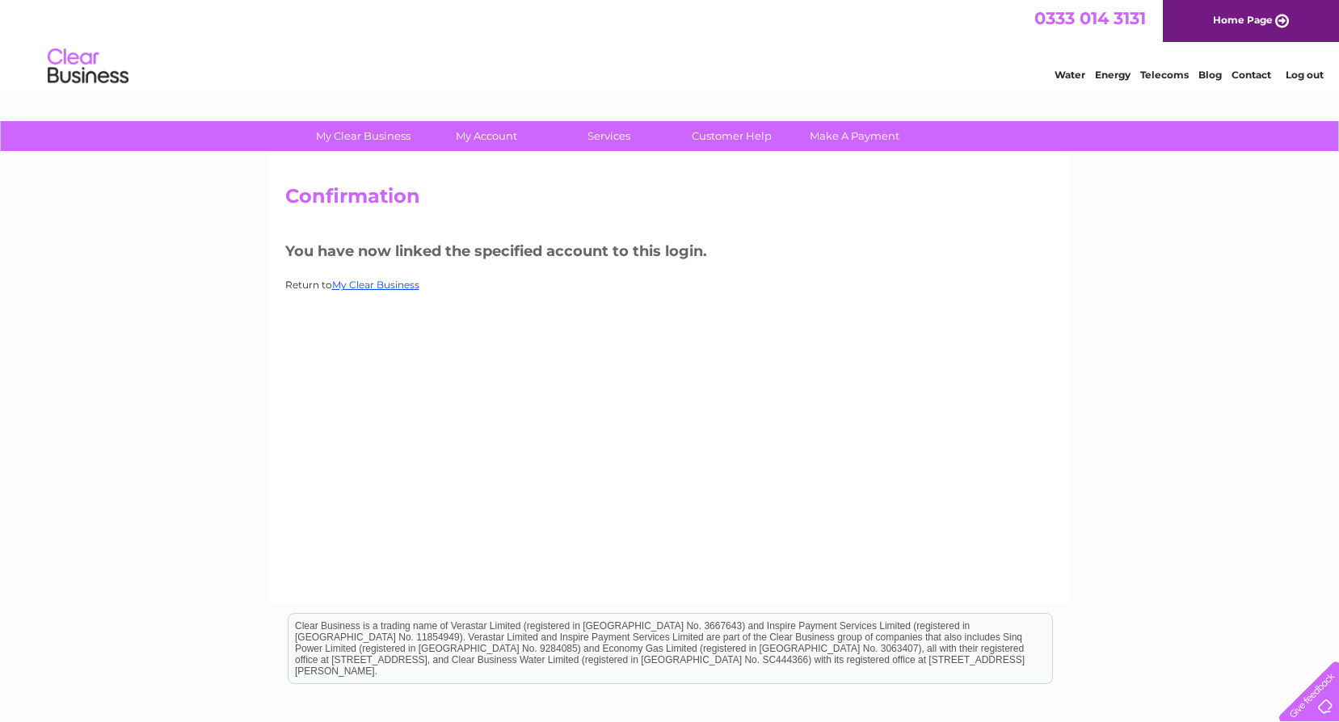
drag, startPoint x: 386, startPoint y: 286, endPoint x: 448, endPoint y: 316, distance: 68.3
click at [385, 286] on link "My Clear Business" at bounding box center [375, 285] width 87 height 12
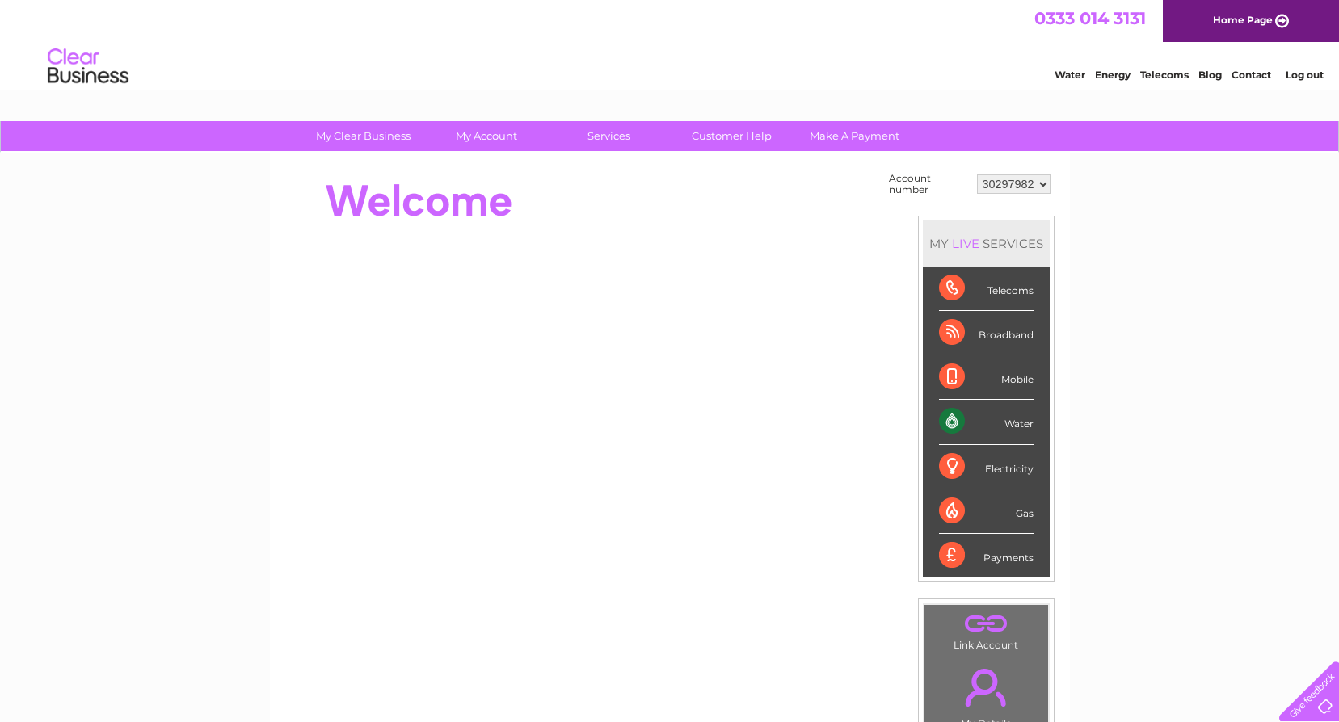
click at [1046, 182] on select "30297982 30298642 30298644 30308810 30323432" at bounding box center [1014, 184] width 74 height 19
select select "30323432"
click at [977, 175] on select "30297982 30298642 30298644 30308810 30323432" at bounding box center [1014, 184] width 74 height 19
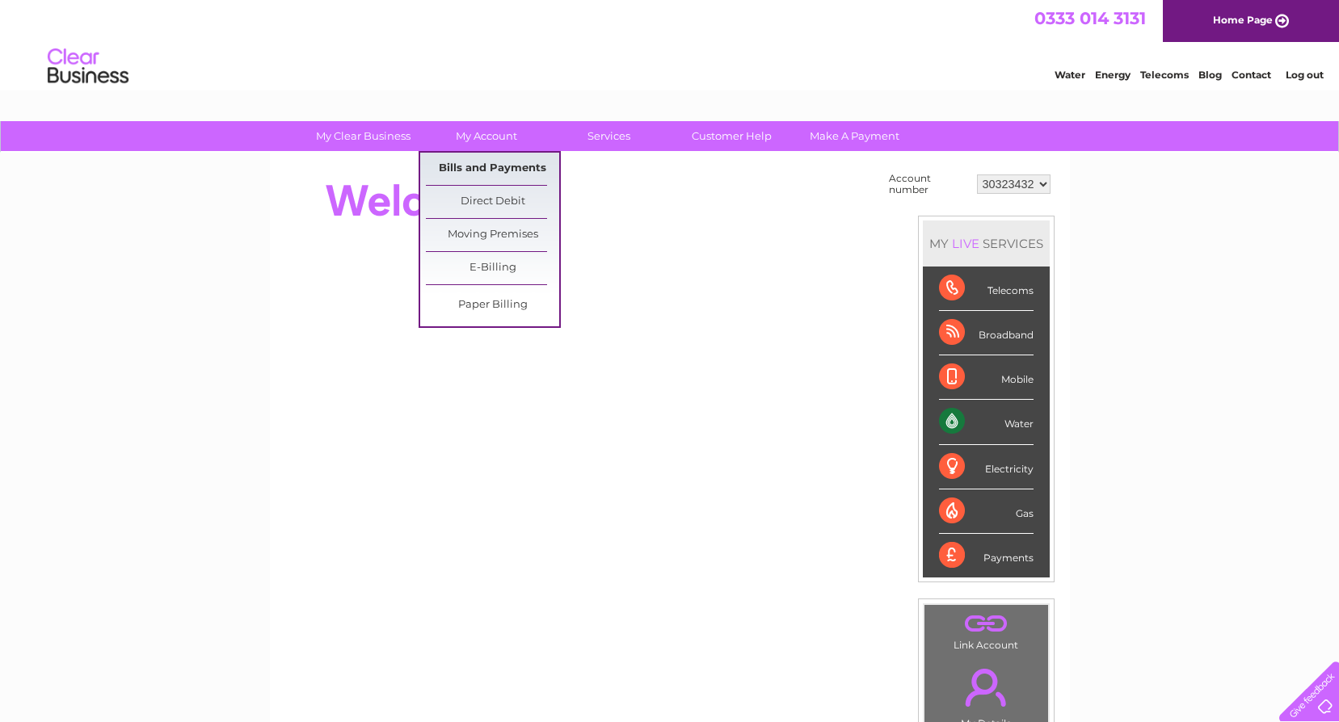
click at [501, 169] on link "Bills and Payments" at bounding box center [492, 169] width 133 height 32
